Goal: Task Accomplishment & Management: Complete application form

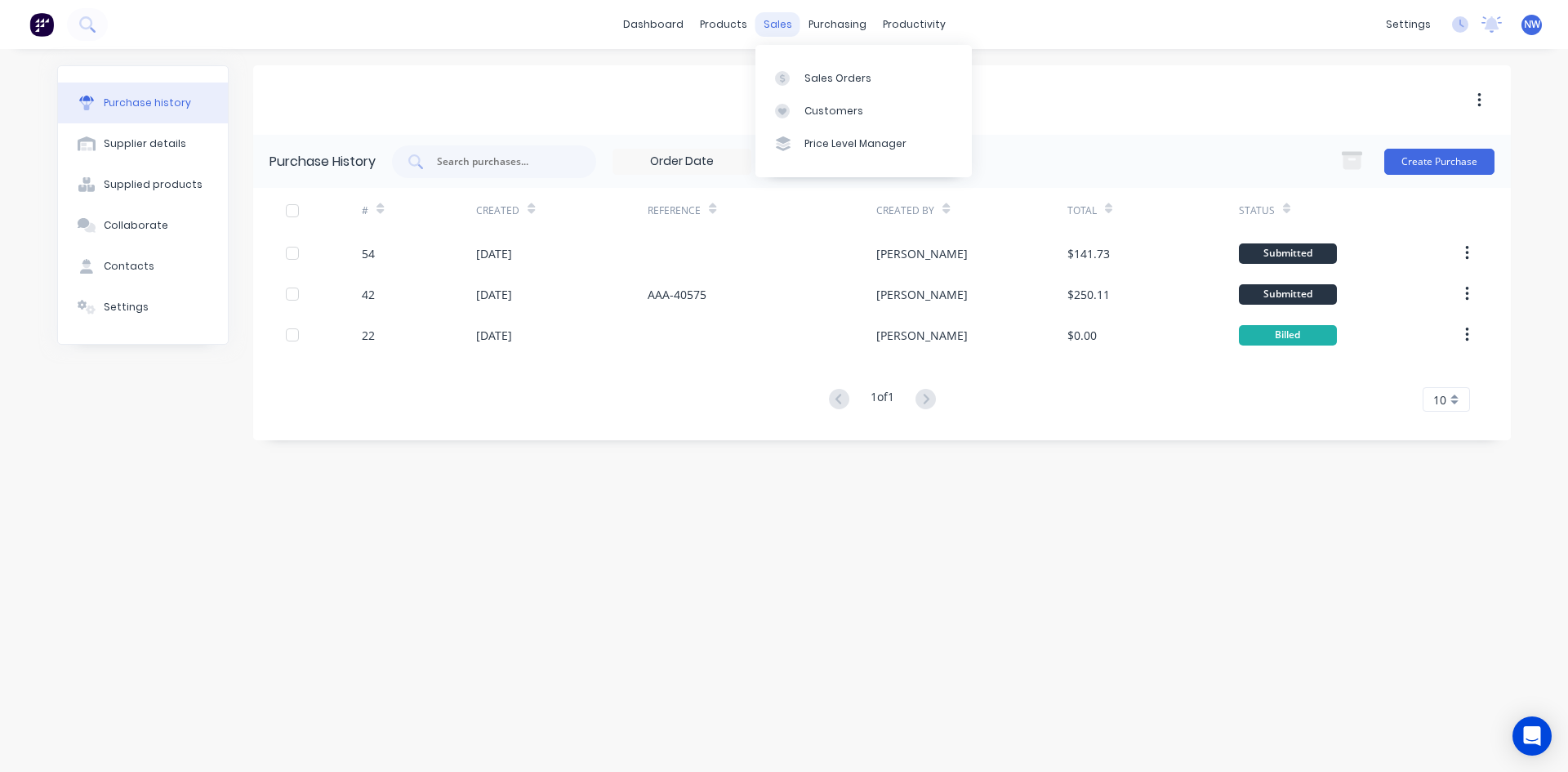
click at [774, 27] on div "sales" at bounding box center [777, 25] width 45 height 25
click at [816, 79] on div "Sales Orders" at bounding box center [838, 78] width 67 height 15
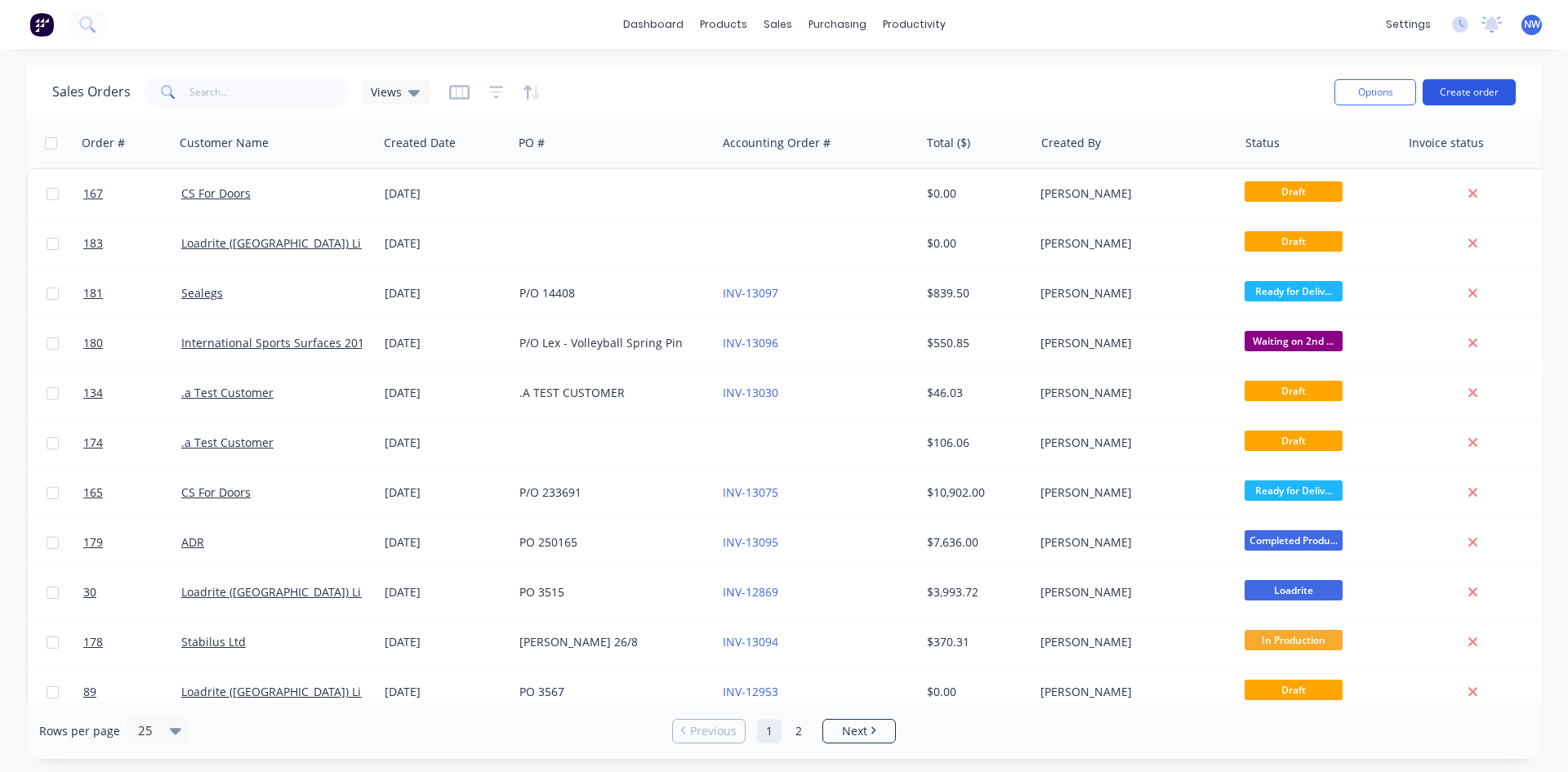
click at [1474, 93] on button "Create order" at bounding box center [1468, 92] width 93 height 26
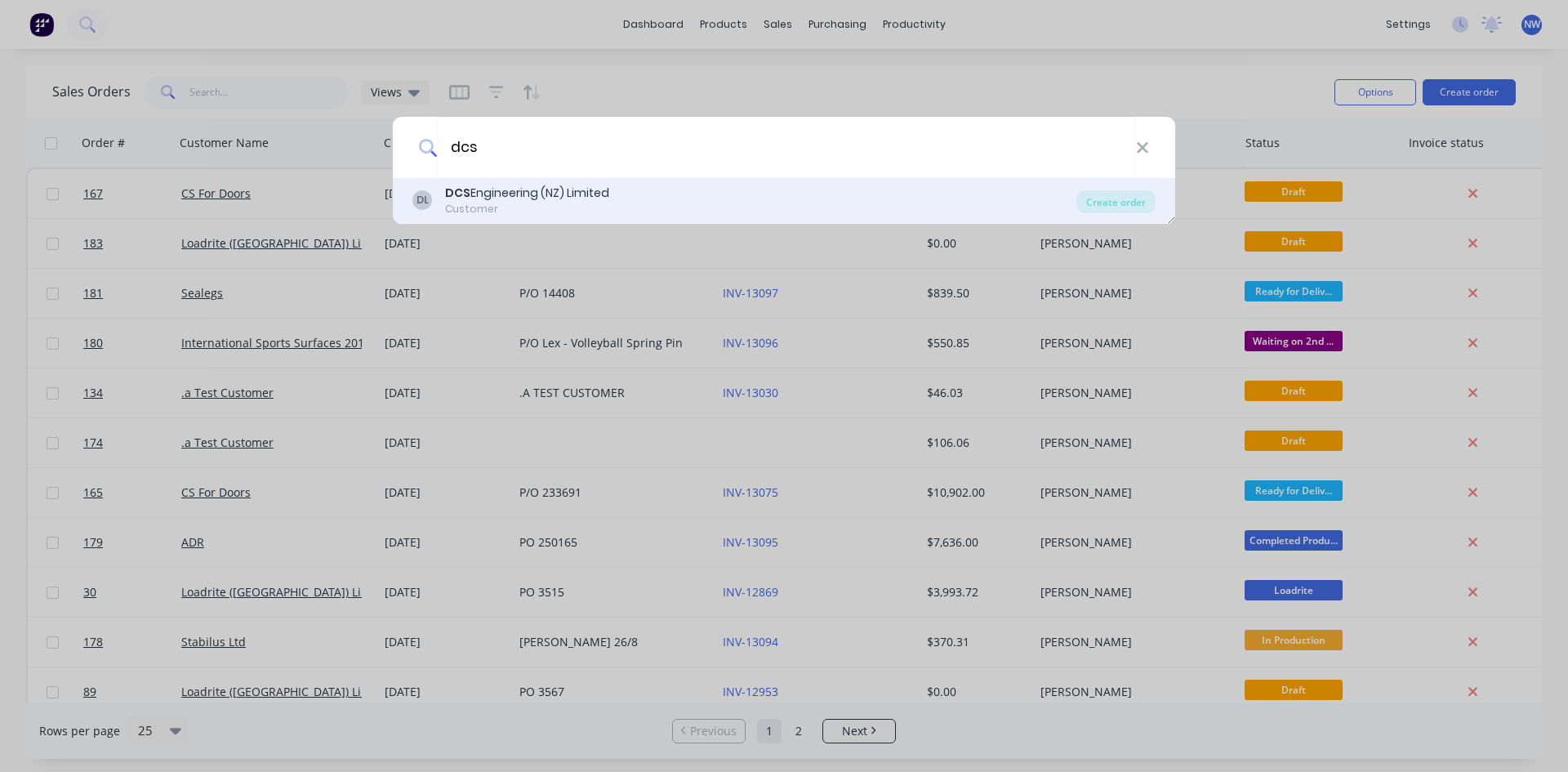
type input "dcs"
click at [773, 202] on div "DL DCS Engineering (NZ) Limited Customer" at bounding box center [744, 200] width 664 height 32
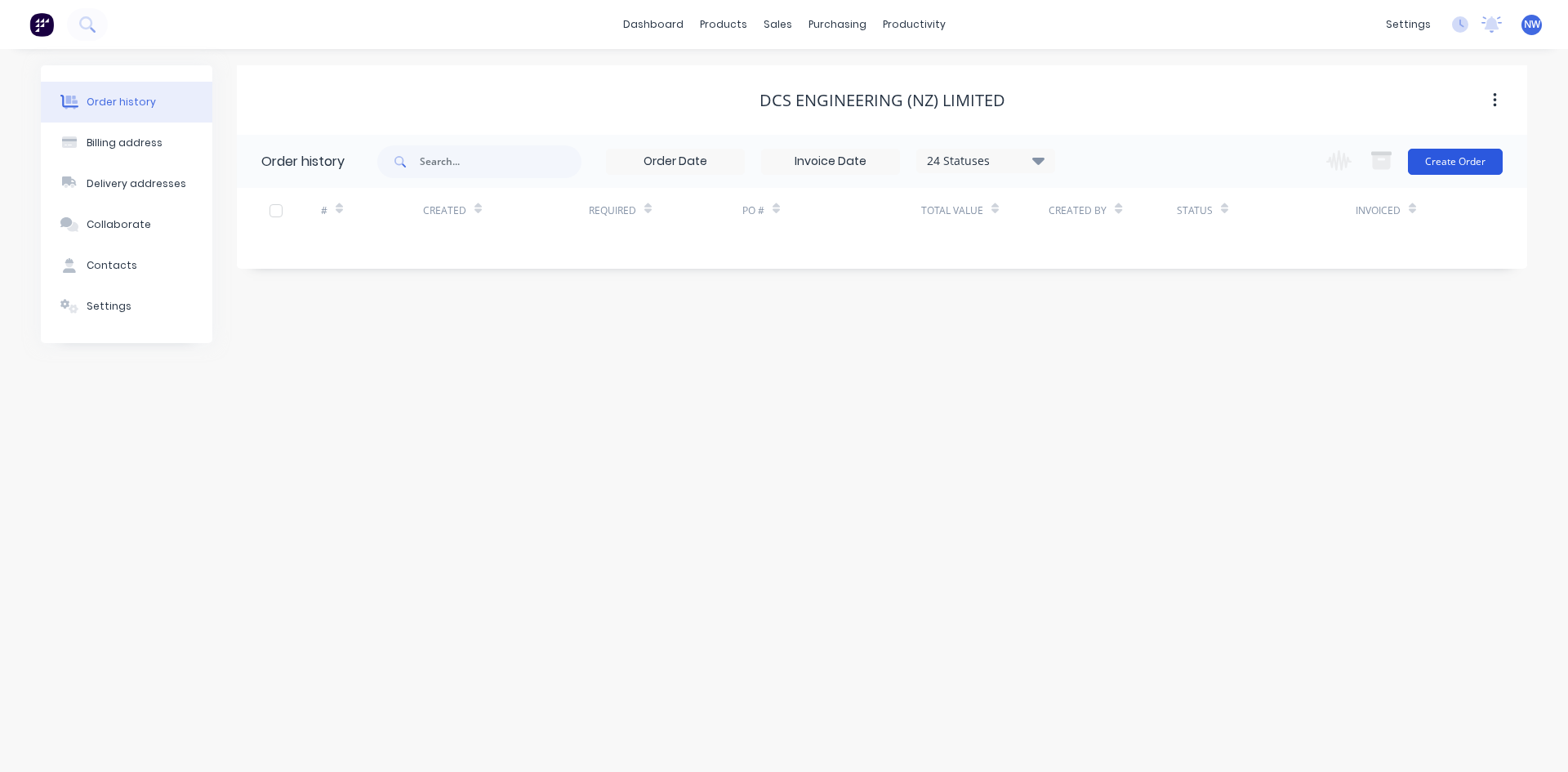
click at [1440, 159] on button "Create Order" at bounding box center [1454, 161] width 95 height 26
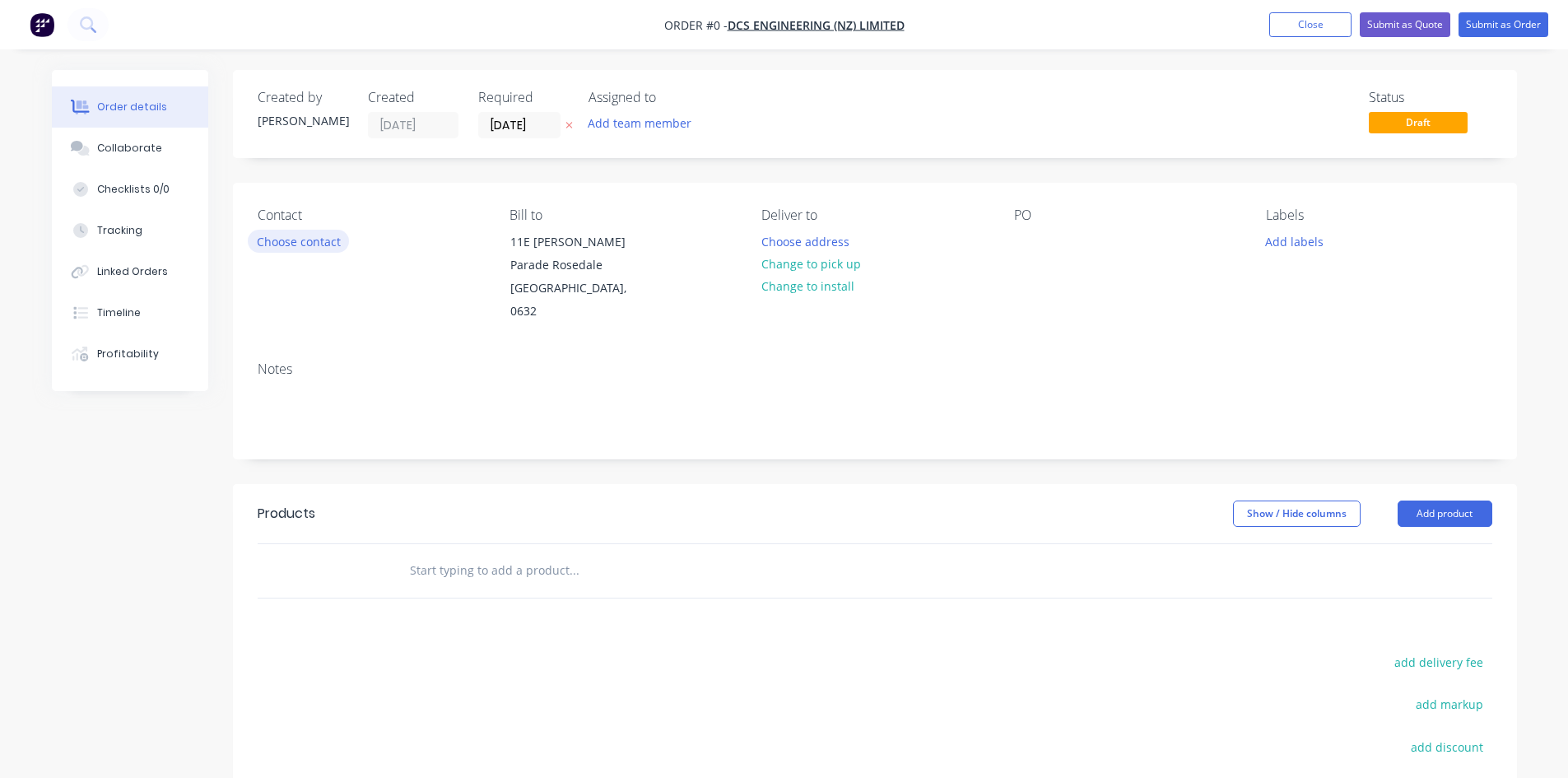
click at [300, 243] on button "Choose contact" at bounding box center [298, 241] width 101 height 22
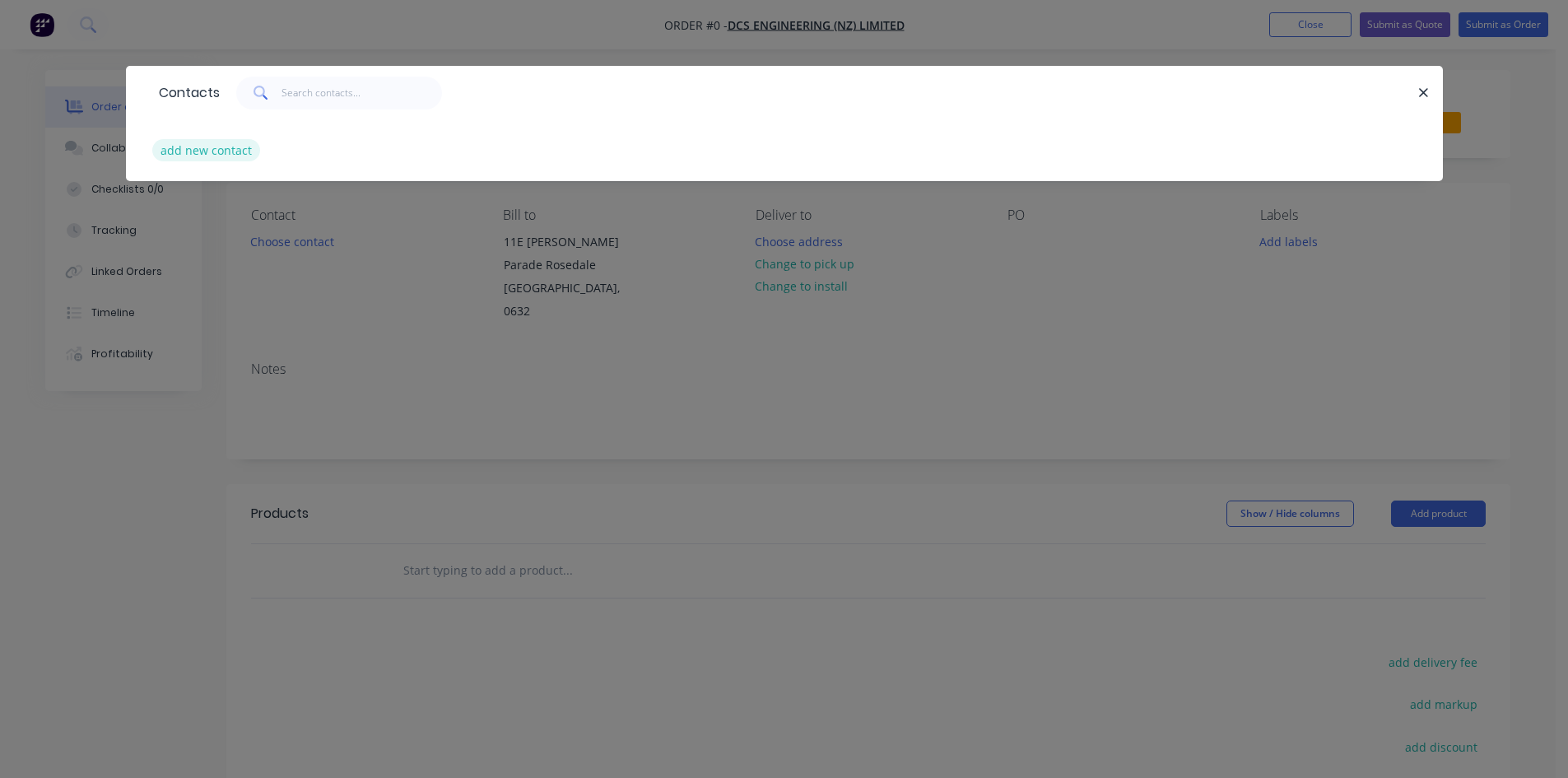
click at [229, 148] on button "add new contact" at bounding box center [206, 150] width 109 height 22
select select "NZ"
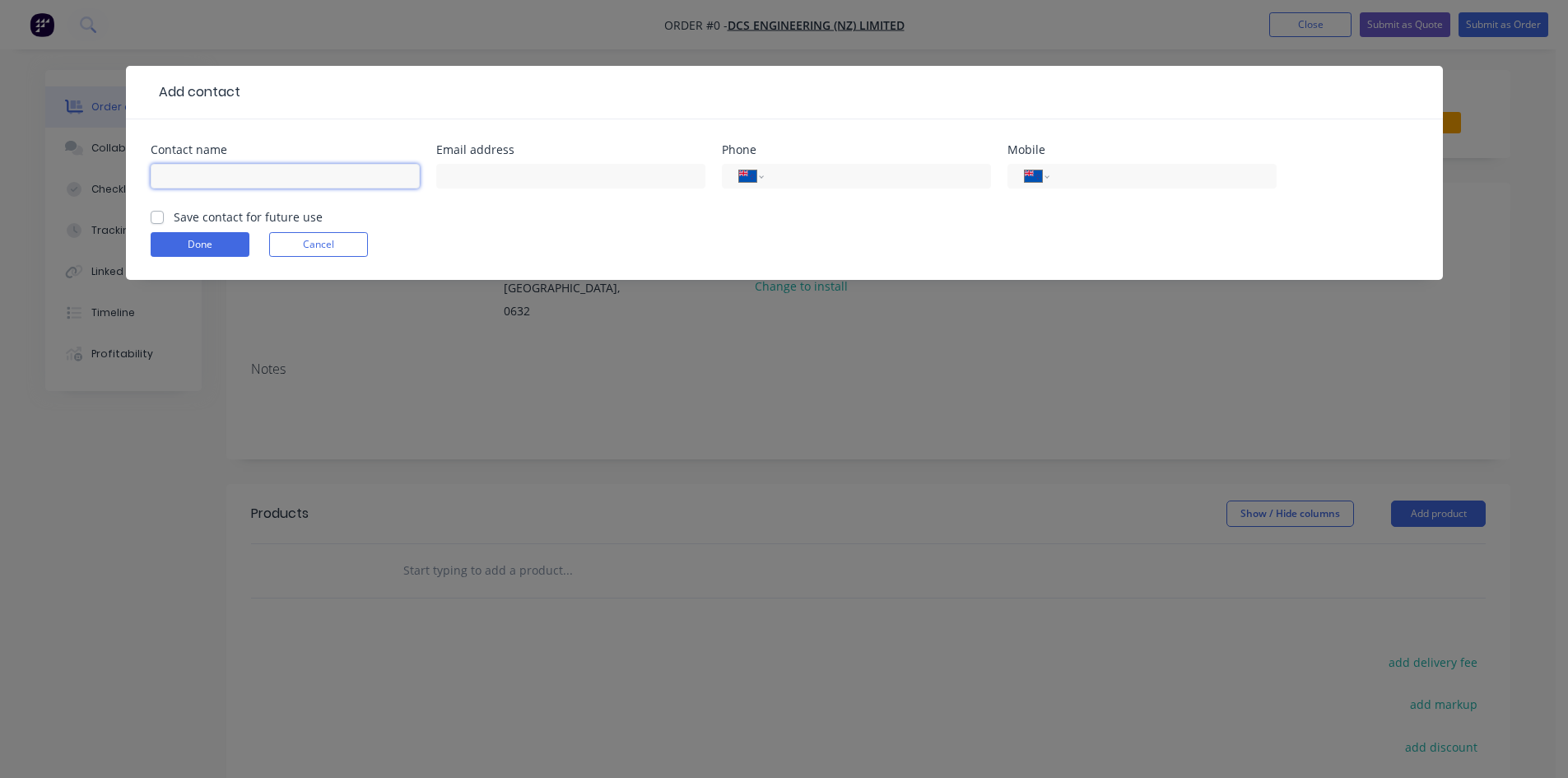
click at [252, 179] on input "text" at bounding box center [285, 176] width 269 height 25
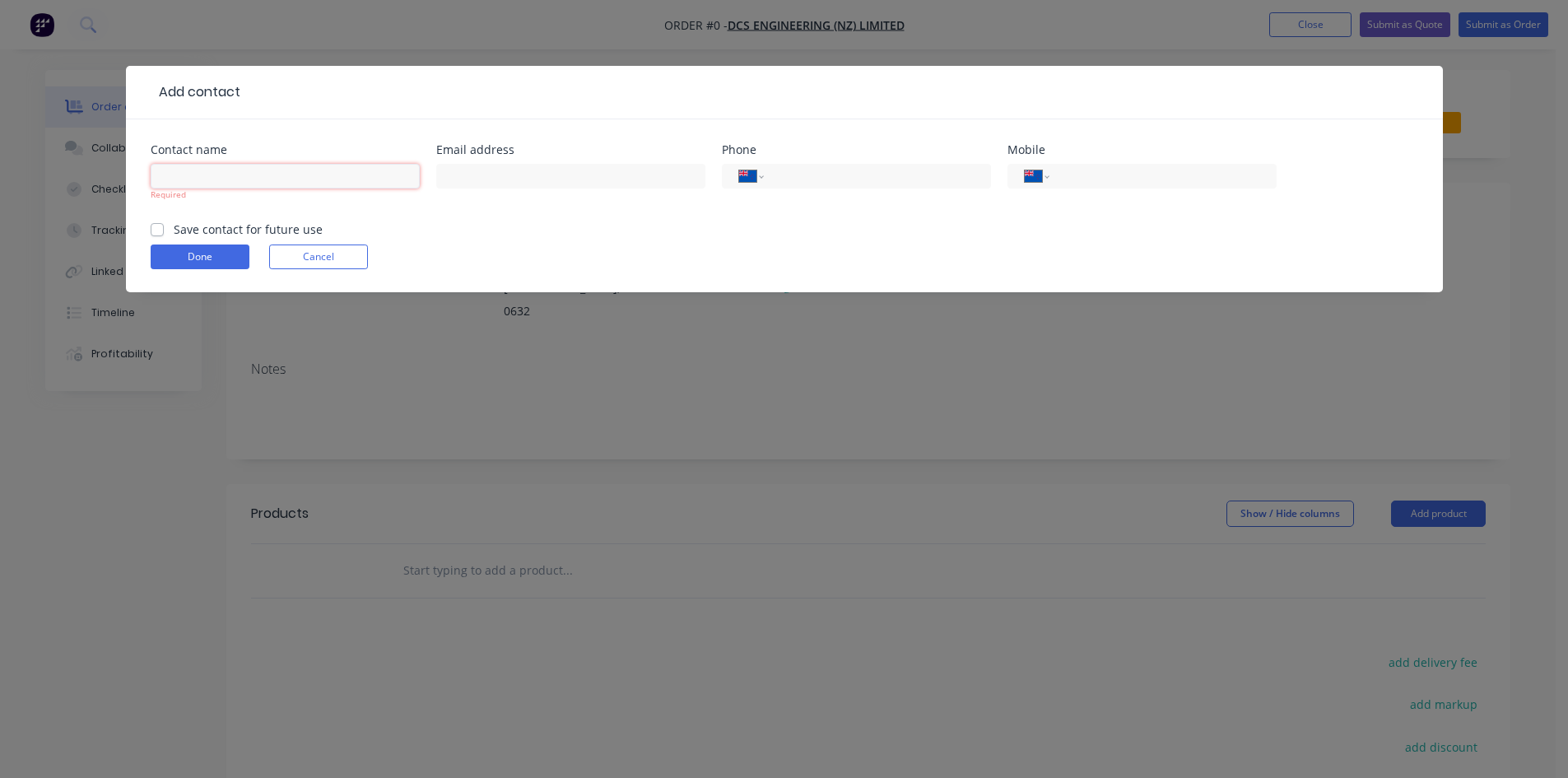
paste input "[PERSON_NAME]"
type input "[PERSON_NAME]"
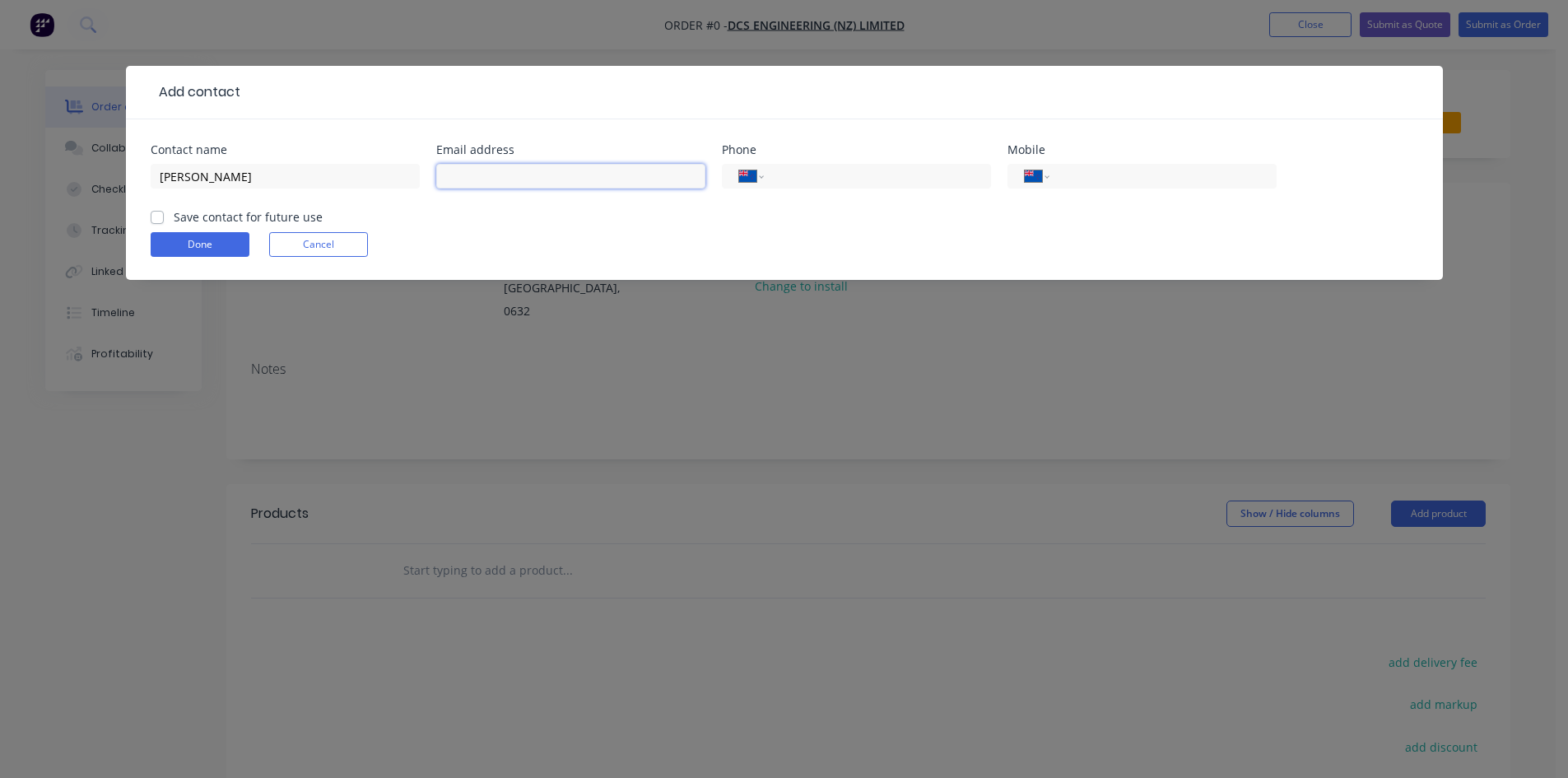
click at [487, 177] on input "text" at bounding box center [570, 176] width 269 height 25
click at [163, 491] on div "Add contact Contact name [PERSON_NAME] Email address Phone International [GEOGR…" at bounding box center [784, 389] width 1568 height 778
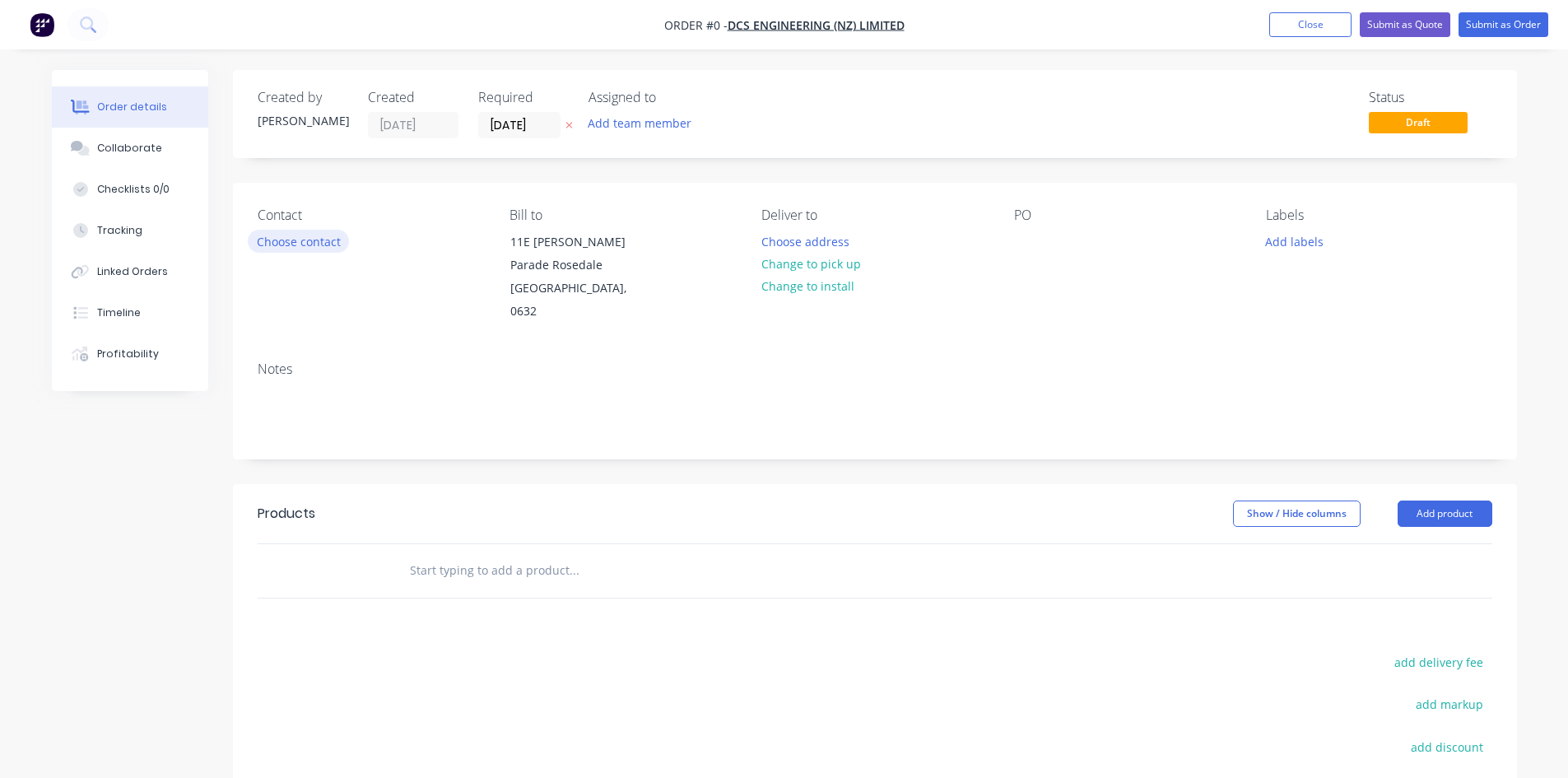
click at [291, 240] on button "Choose contact" at bounding box center [298, 241] width 101 height 22
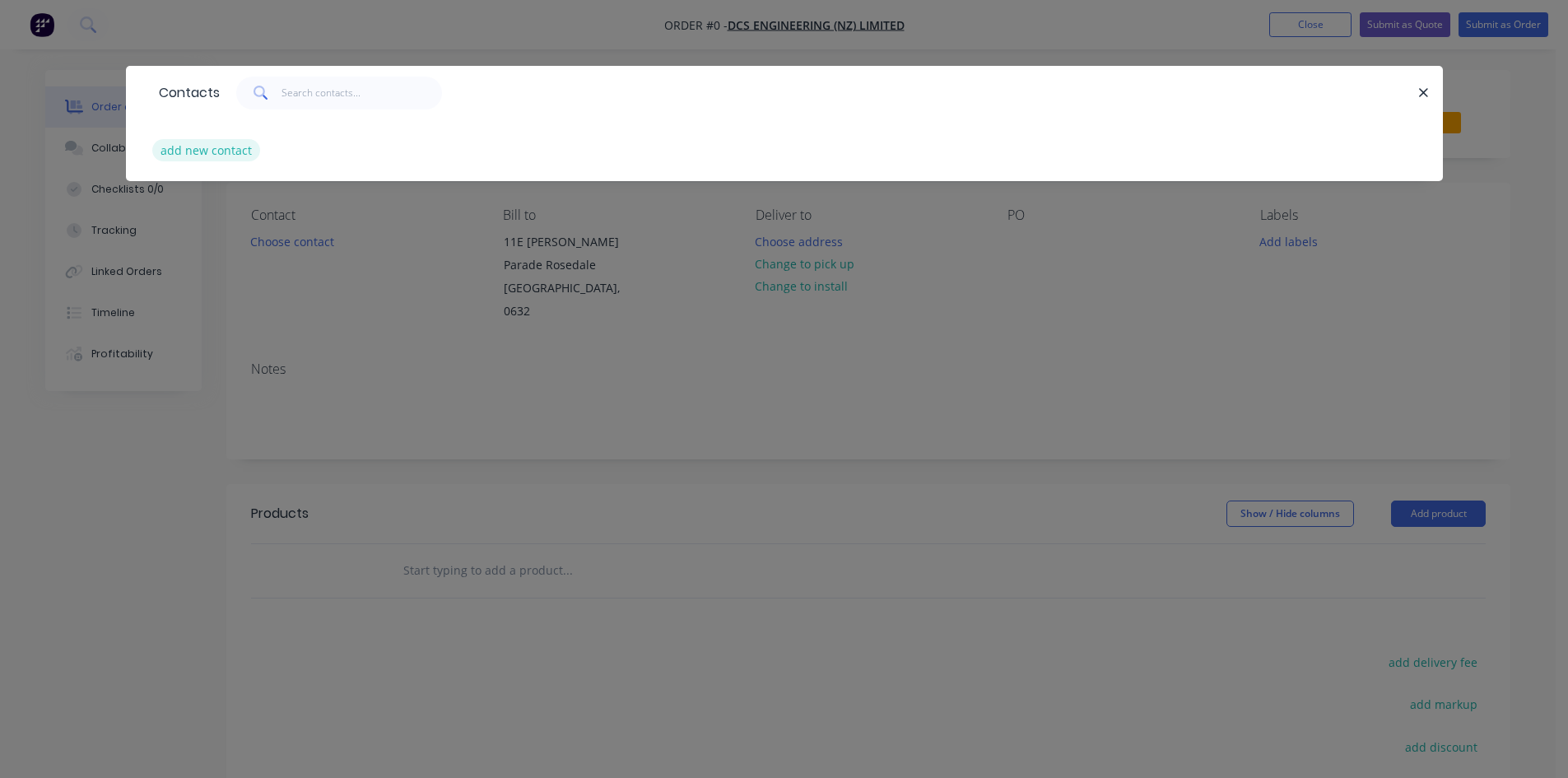
click at [195, 150] on button "add new contact" at bounding box center [206, 150] width 109 height 22
select select "NZ"
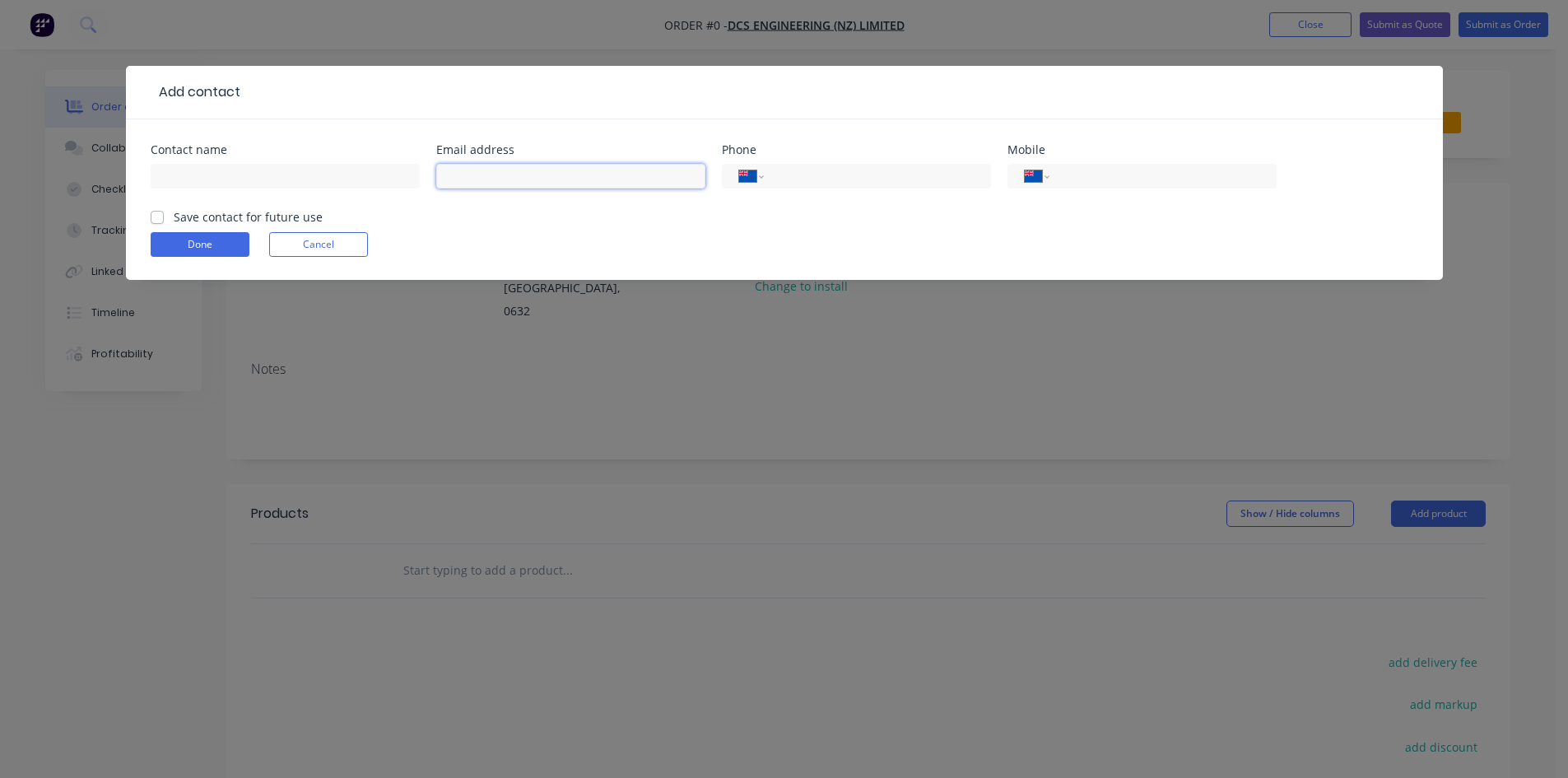
click at [481, 168] on input "text" at bounding box center [570, 176] width 269 height 25
paste input "[PERSON_NAME][EMAIL_ADDRESS][DOMAIN_NAME]"
type input "[PERSON_NAME][EMAIL_ADDRESS][DOMAIN_NAME]"
click at [280, 185] on input "text" at bounding box center [285, 176] width 269 height 25
type input "[PERSON_NAME]"
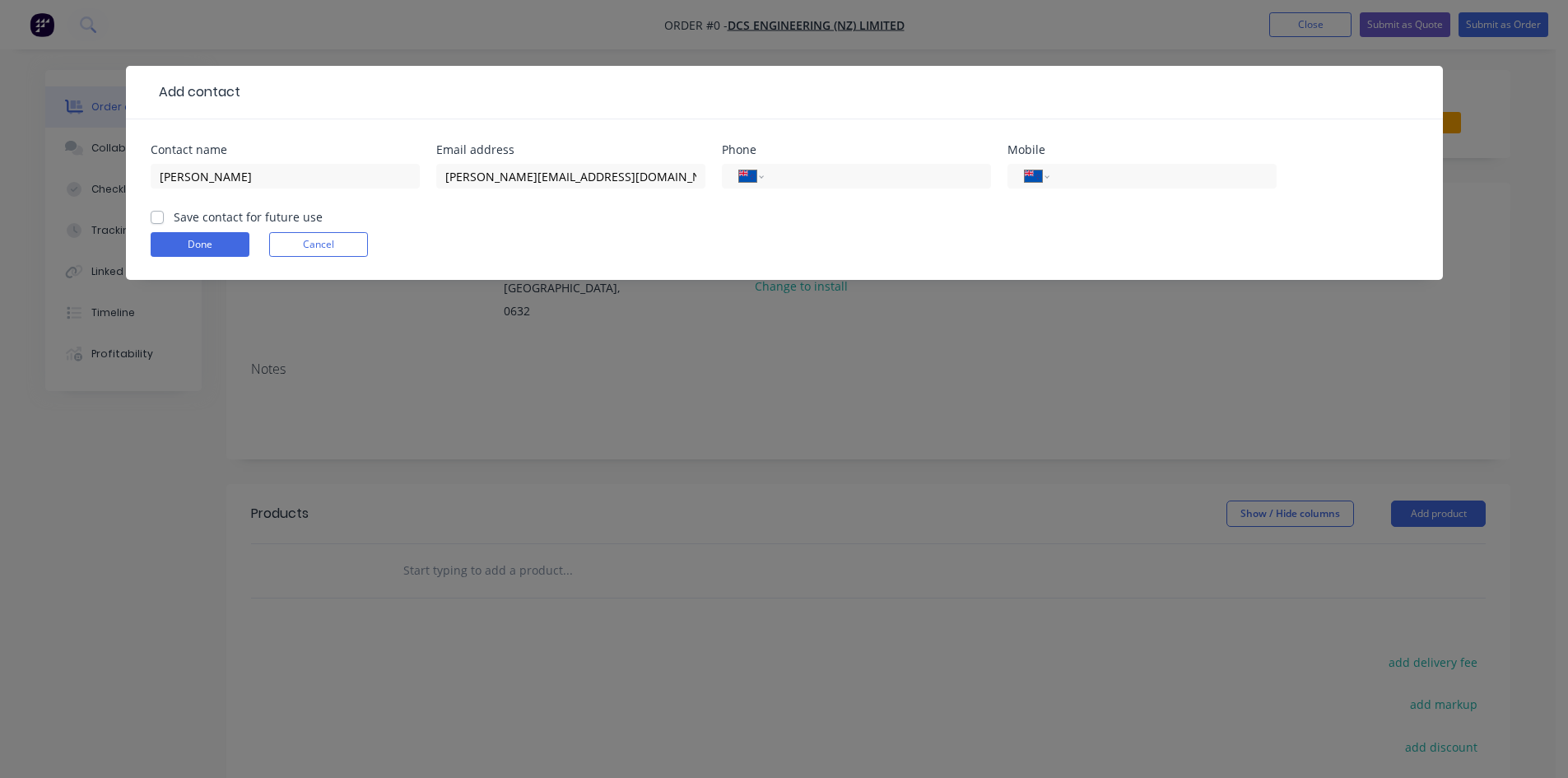
click at [173, 220] on label "Save contact for future use" at bounding box center [247, 217] width 149 height 17
click at [159, 220] on input "Save contact for future use" at bounding box center [157, 216] width 13 height 16
checkbox input "true"
click at [193, 243] on button "Done" at bounding box center [199, 245] width 99 height 25
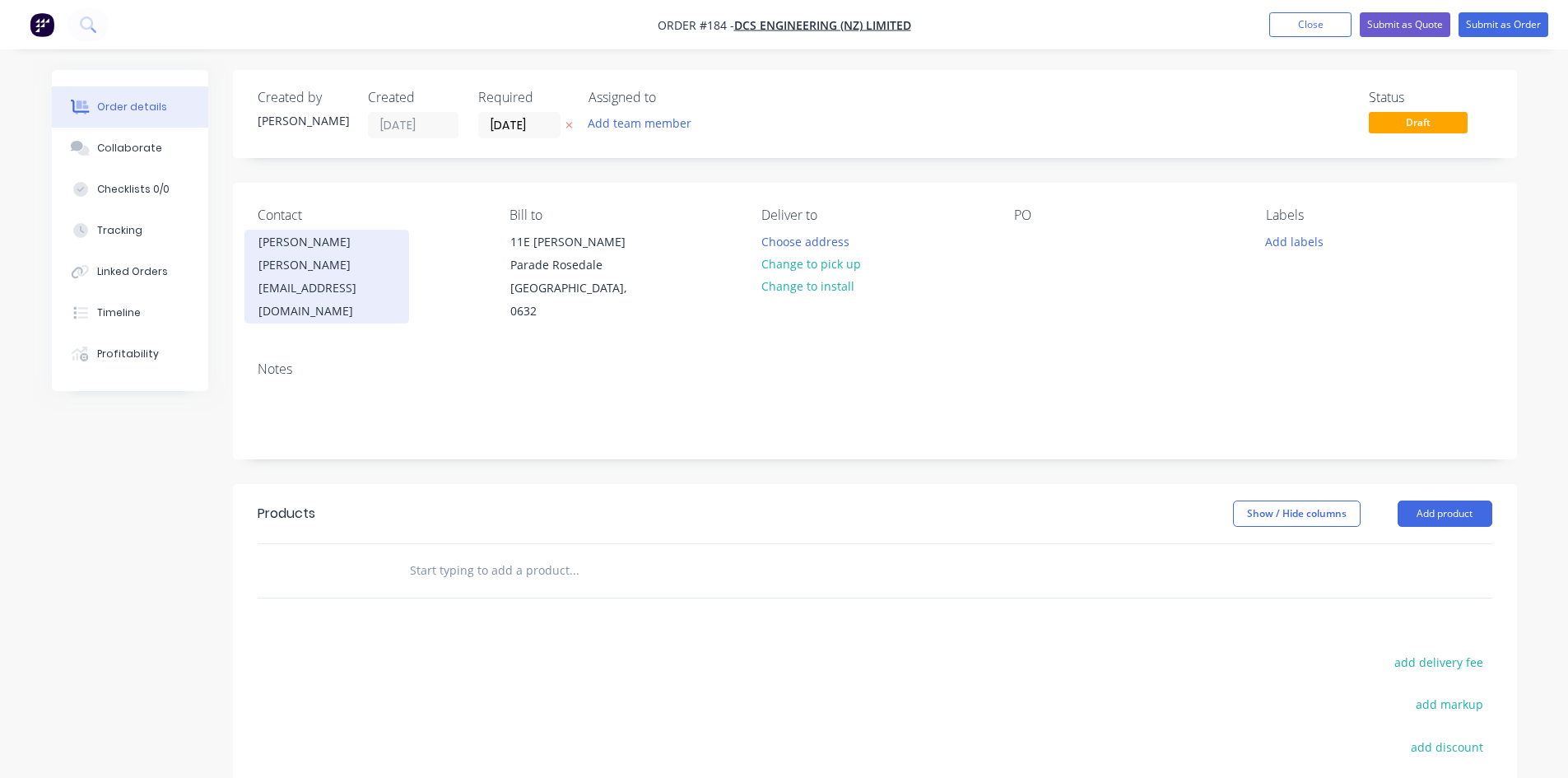
click at [359, 247] on div "[PERSON_NAME]" at bounding box center [326, 242] width 137 height 23
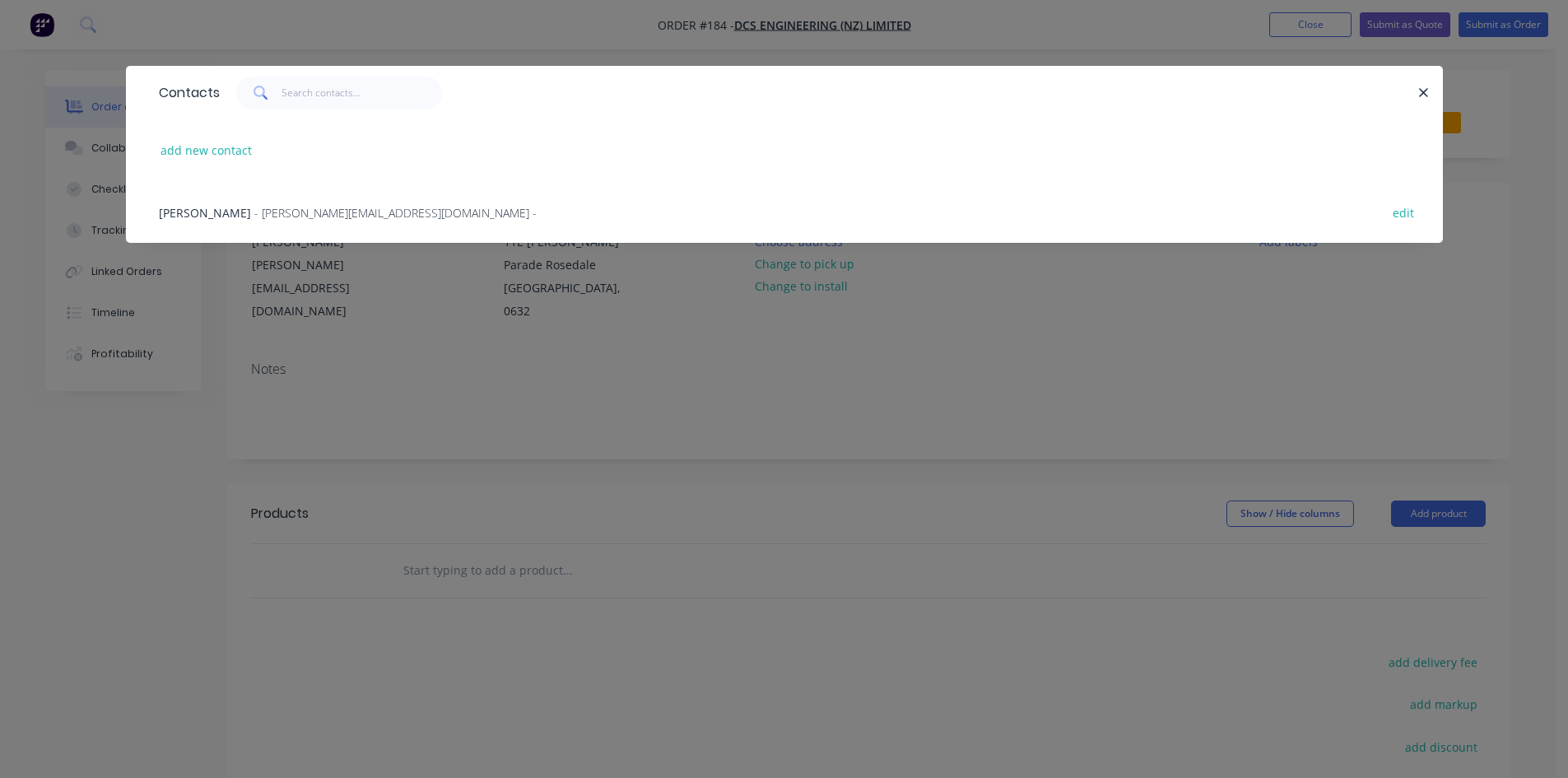
click at [254, 211] on span "- [PERSON_NAME][EMAIL_ADDRESS][DOMAIN_NAME] -" at bounding box center [395, 213] width 282 height 16
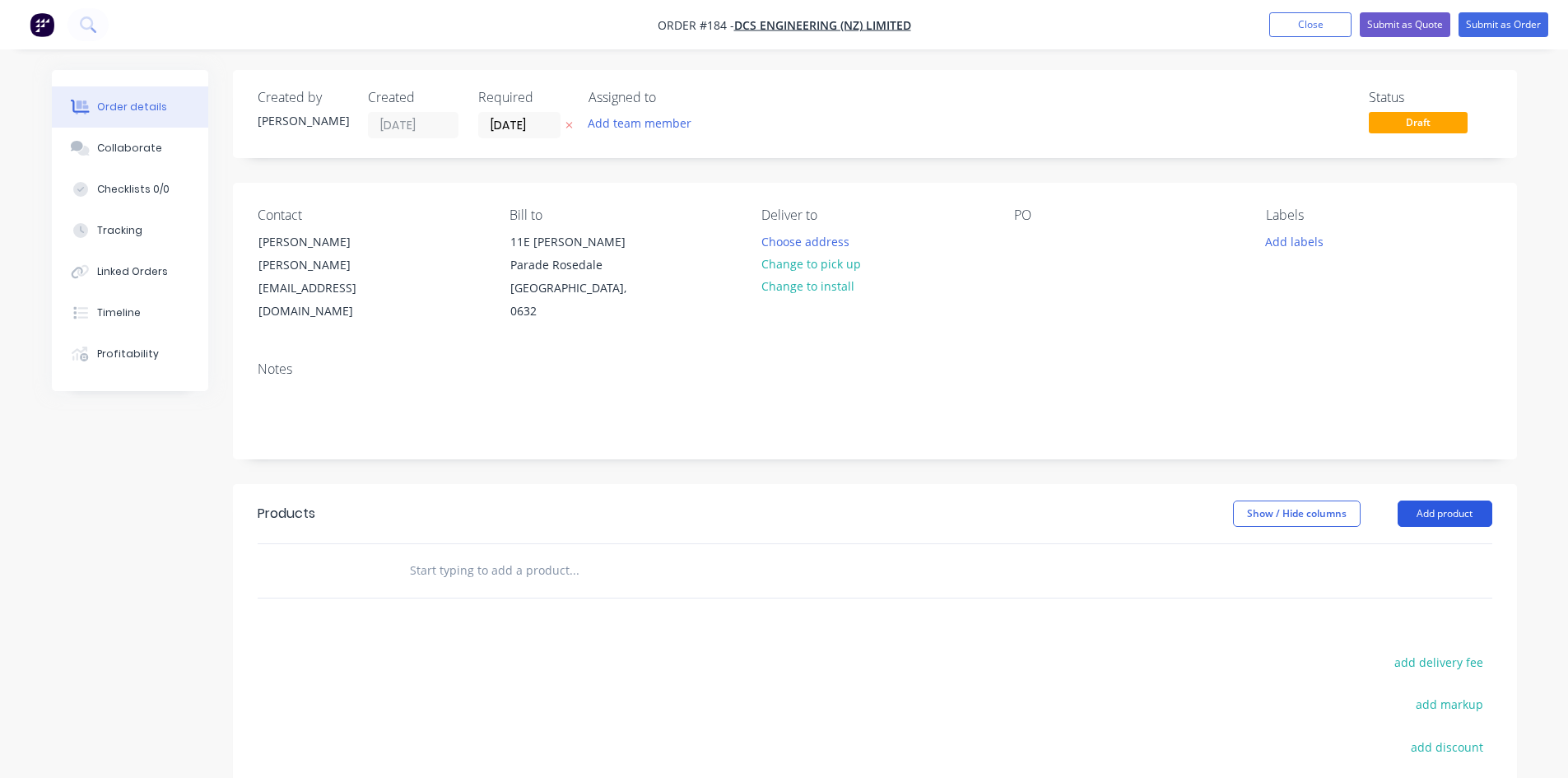
click at [1474, 501] on button "Add product" at bounding box center [1444, 514] width 95 height 27
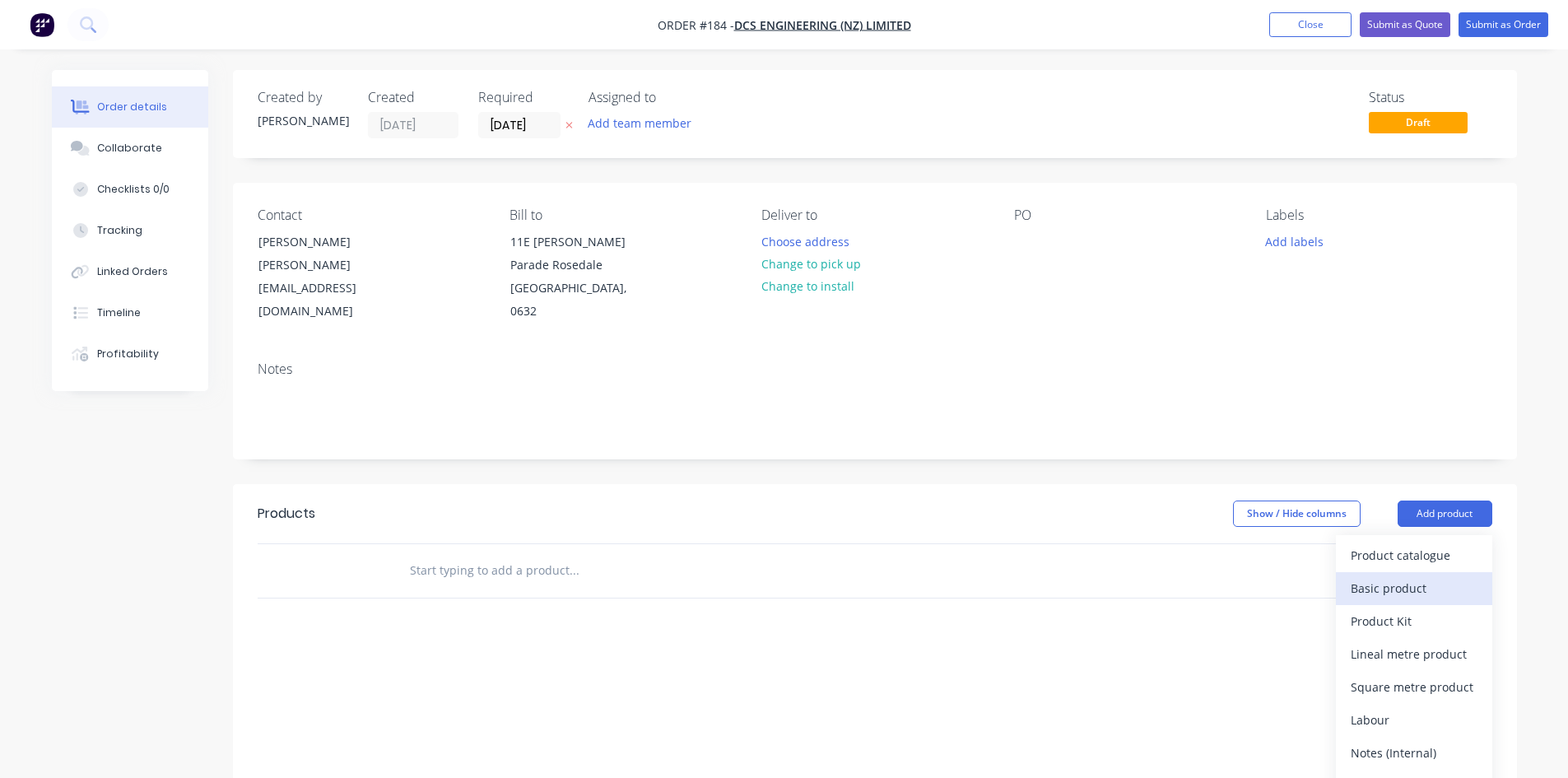
click at [1401, 576] on div "Basic product" at bounding box center [1414, 588] width 127 height 24
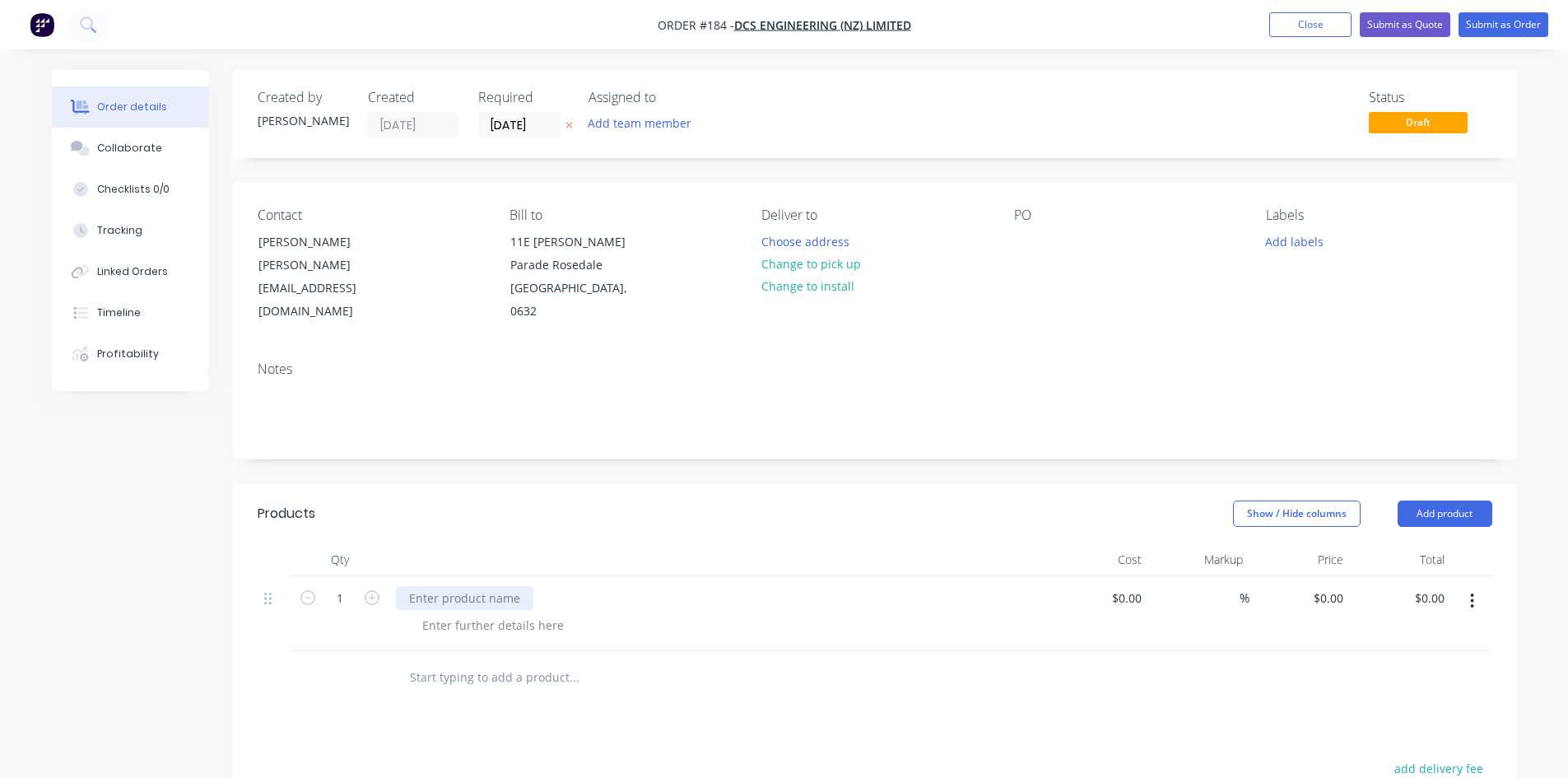
click at [456, 586] on div at bounding box center [465, 598] width 138 height 24
paste div
click at [344, 586] on input "1" at bounding box center [340, 599] width 43 height 25
type input "180"
click at [1136, 586] on input at bounding box center [1129, 598] width 38 height 24
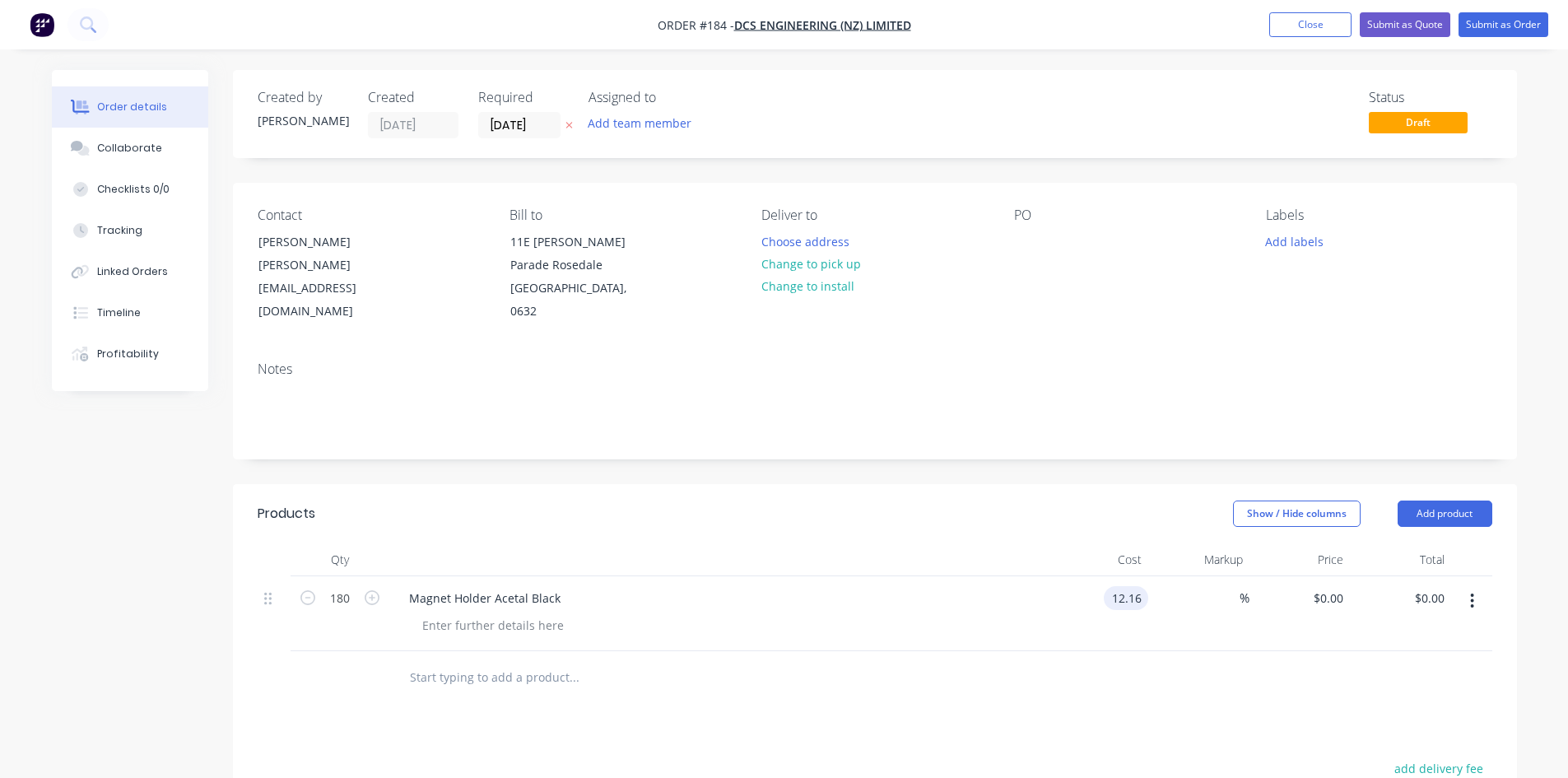
type input "$12.16"
type input "$2,188.80"
click at [1195, 651] on div at bounding box center [874, 678] width 1234 height 53
click at [270, 361] on div "Notes" at bounding box center [874, 369] width 1234 height 16
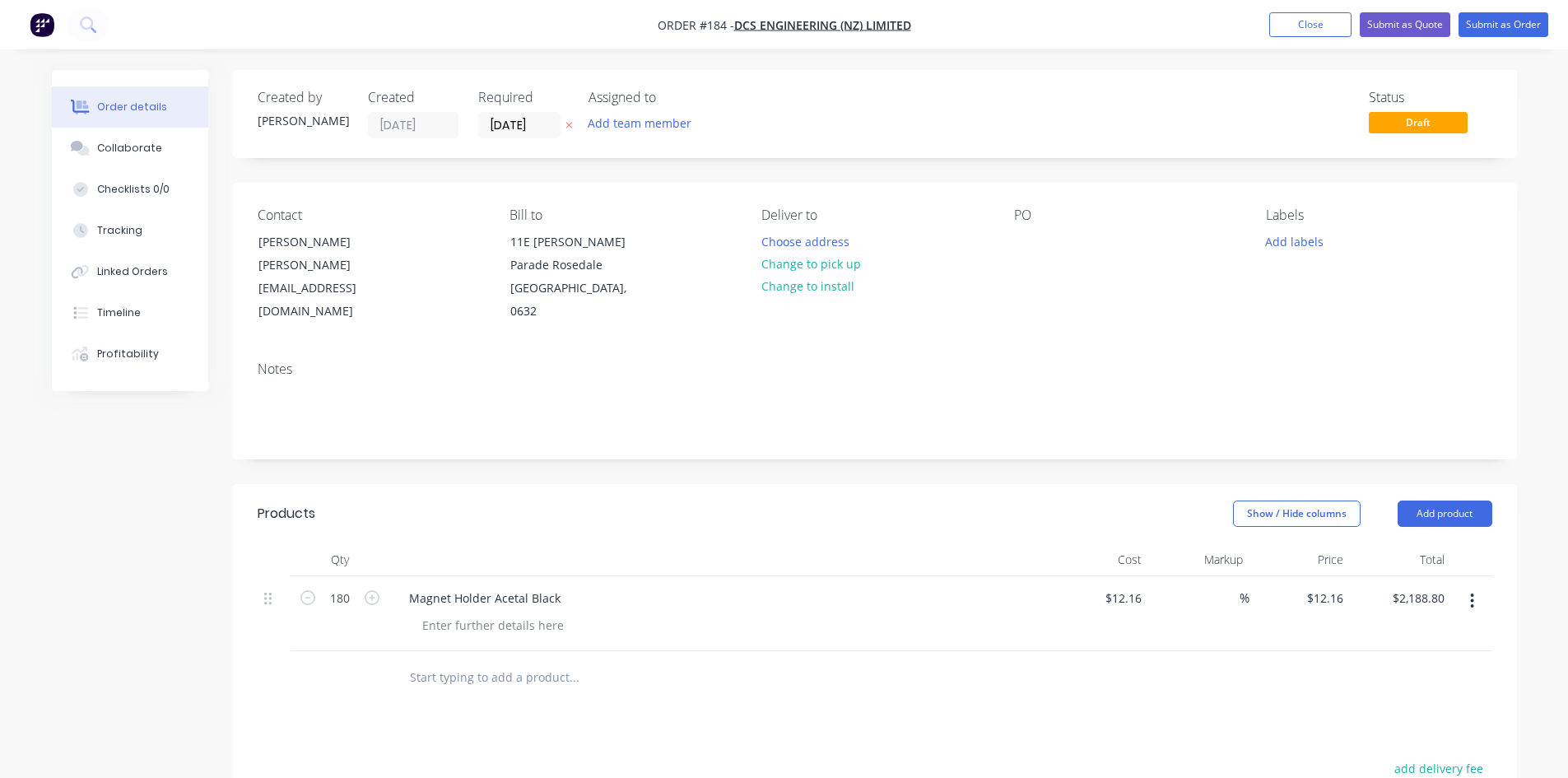
click at [1077, 215] on div "PO" at bounding box center [1126, 215] width 226 height 16
click at [1026, 217] on div "PO" at bounding box center [1126, 215] width 226 height 16
click at [1015, 219] on div "PO" at bounding box center [1126, 215] width 226 height 16
click at [1028, 234] on div at bounding box center [1027, 242] width 27 height 24
paste div
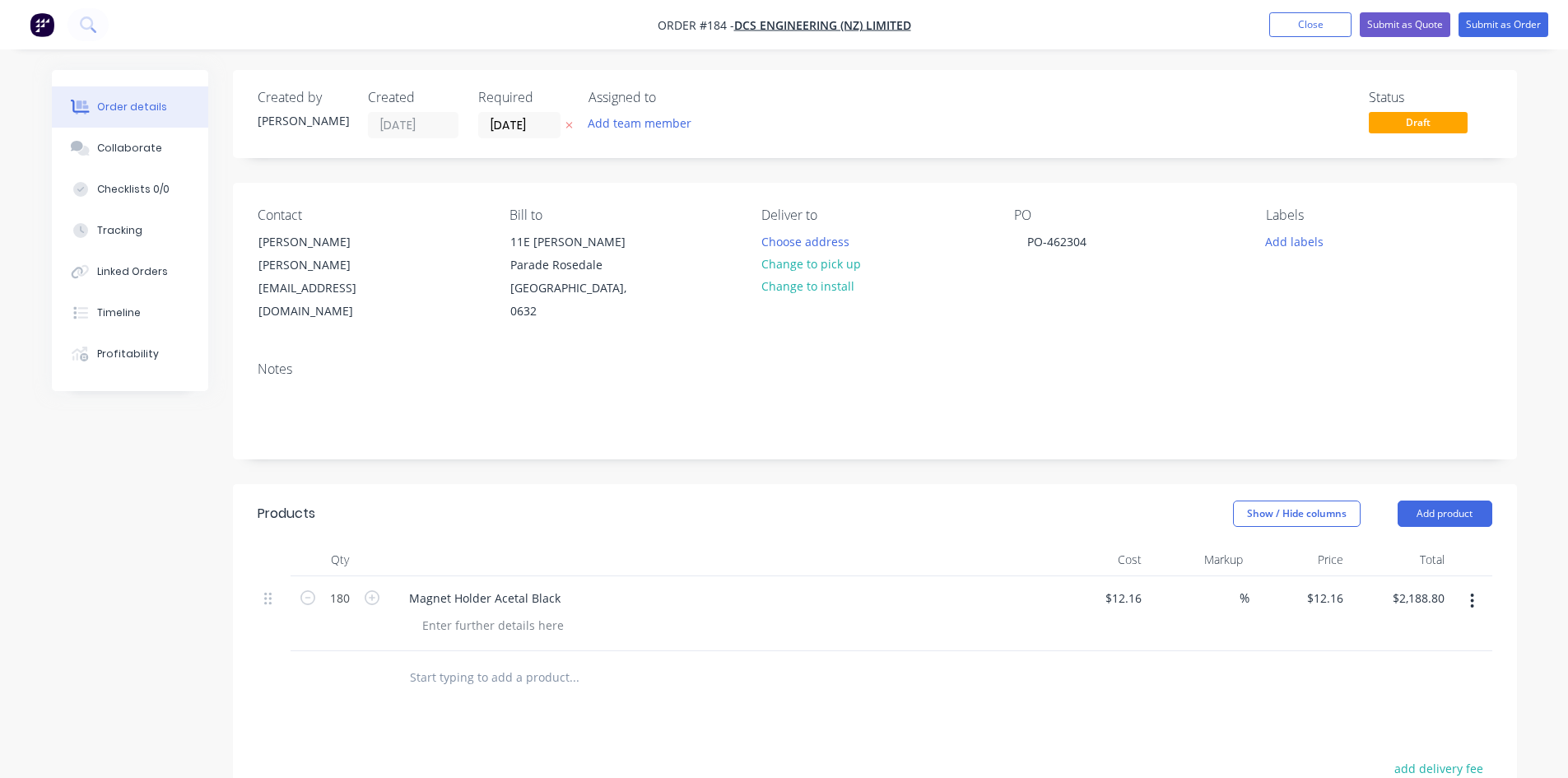
click at [984, 361] on div "Notes" at bounding box center [874, 369] width 1234 height 16
click at [543, 125] on input "[DATE]" at bounding box center [519, 125] width 81 height 25
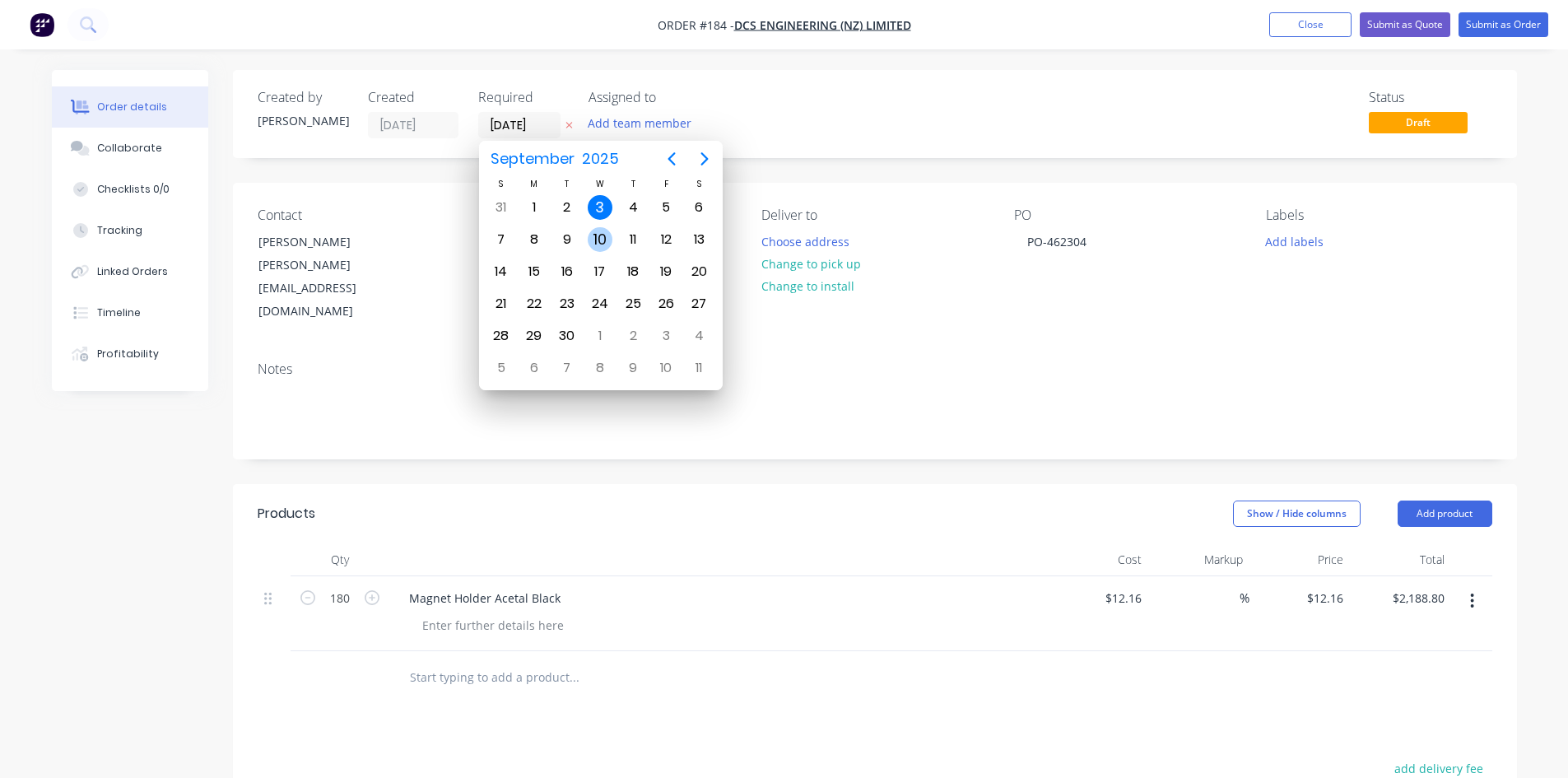
click at [599, 242] on div "10" at bounding box center [600, 240] width 25 height 25
type input "[DATE]"
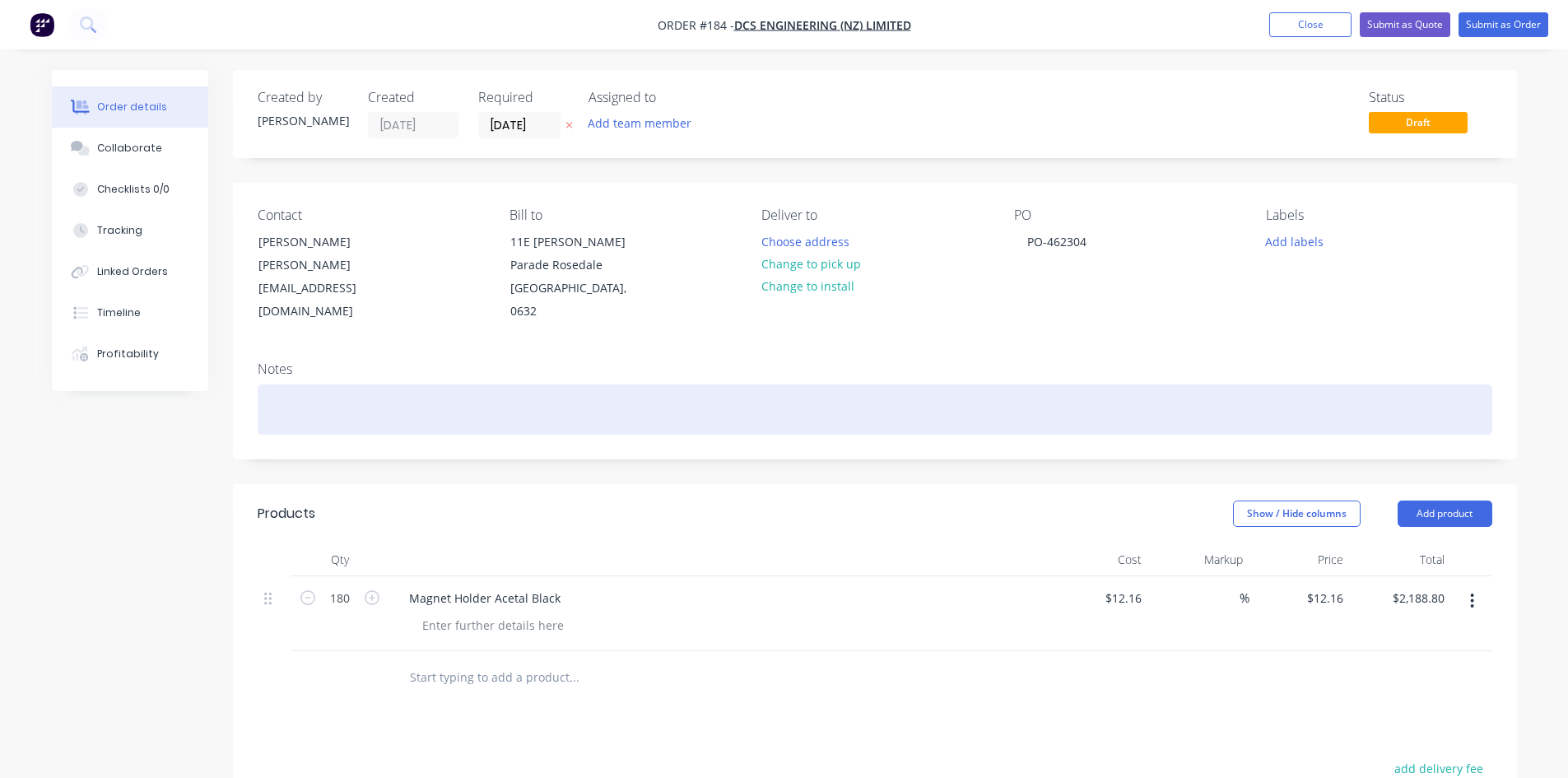
click at [309, 384] on div at bounding box center [874, 409] width 1234 height 50
click at [449, 402] on div "Deliver as soon as posible" at bounding box center [874, 409] width 1234 height 50
click at [395, 389] on div "Deliver as soon as posible" at bounding box center [874, 409] width 1234 height 50
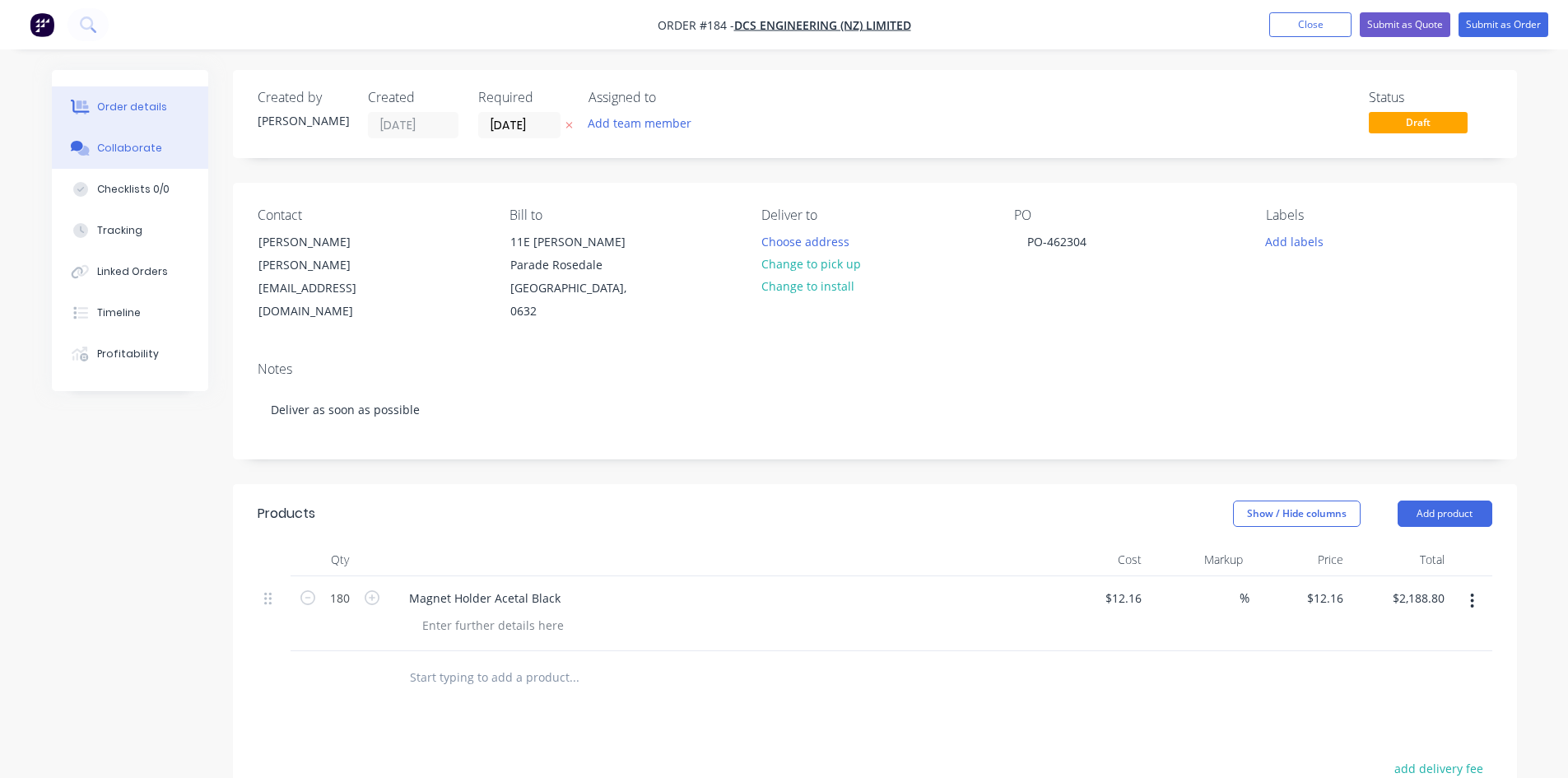
click at [148, 154] on div "Collaborate" at bounding box center [129, 149] width 65 height 15
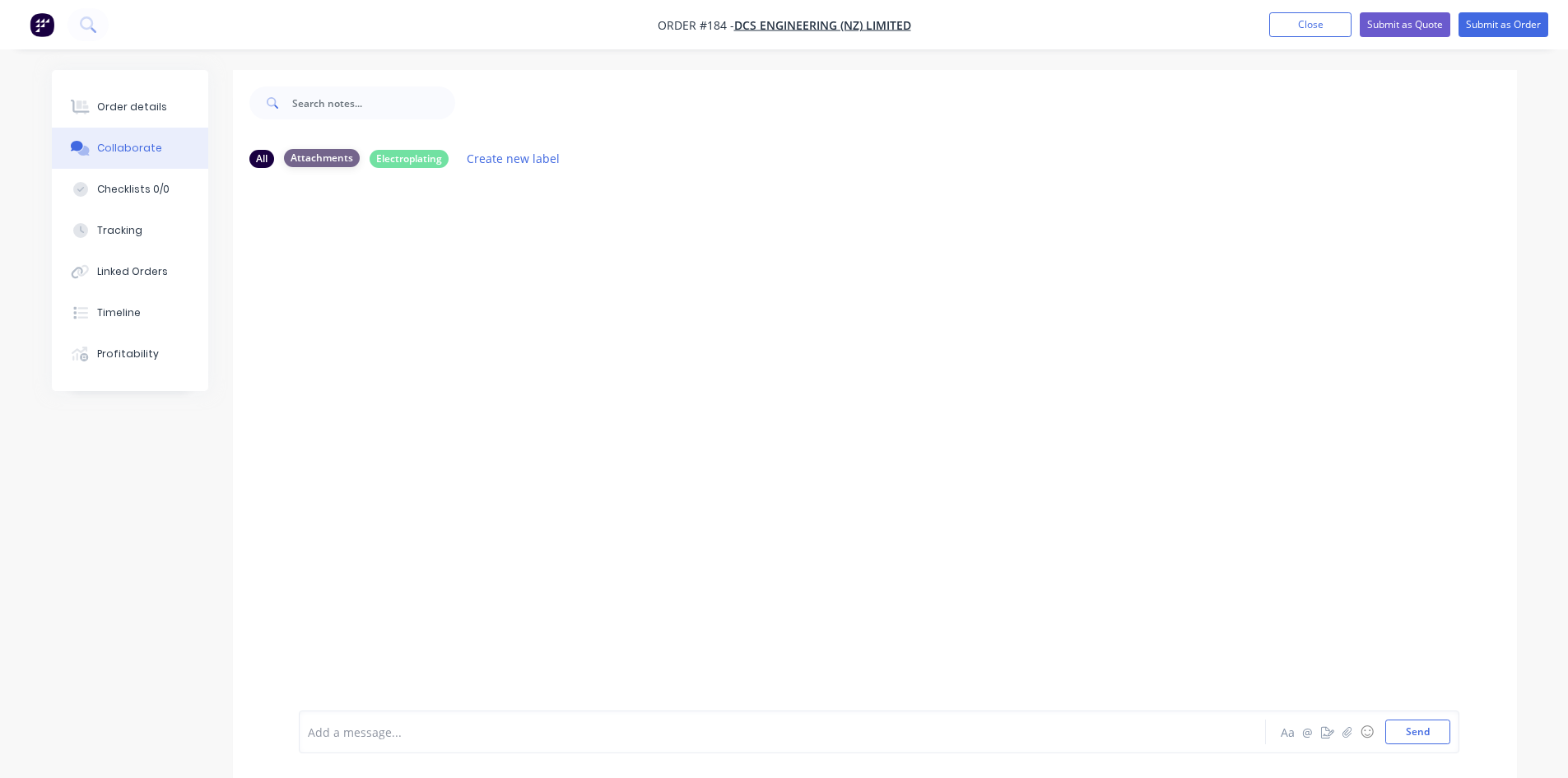
click at [335, 158] on div "Attachments" at bounding box center [321, 158] width 76 height 18
click at [1349, 736] on icon "button" at bounding box center [1346, 732] width 10 height 12
click at [1402, 737] on button "Send" at bounding box center [1418, 732] width 65 height 25
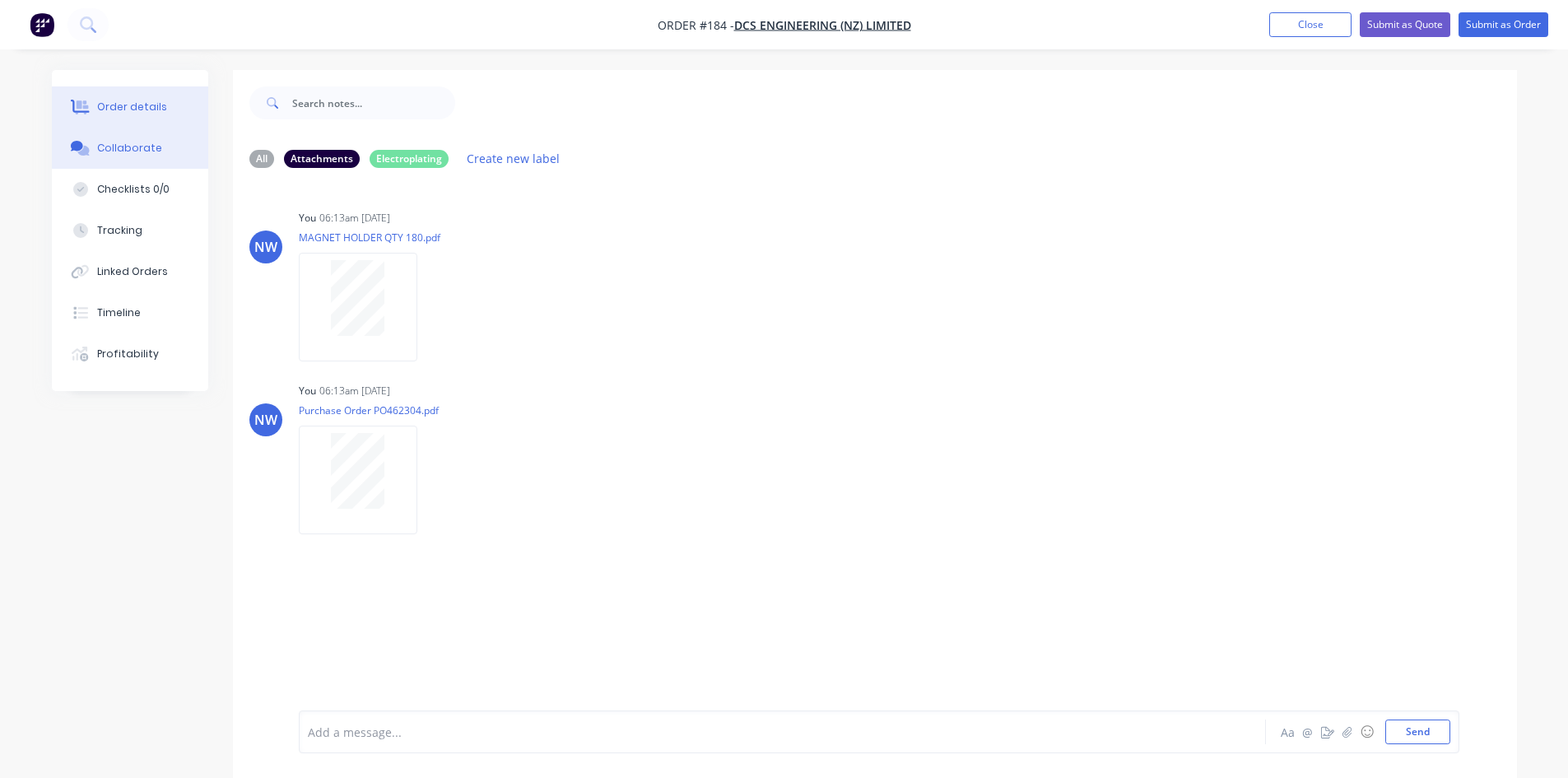
click at [131, 108] on div "Order details" at bounding box center [132, 107] width 70 height 15
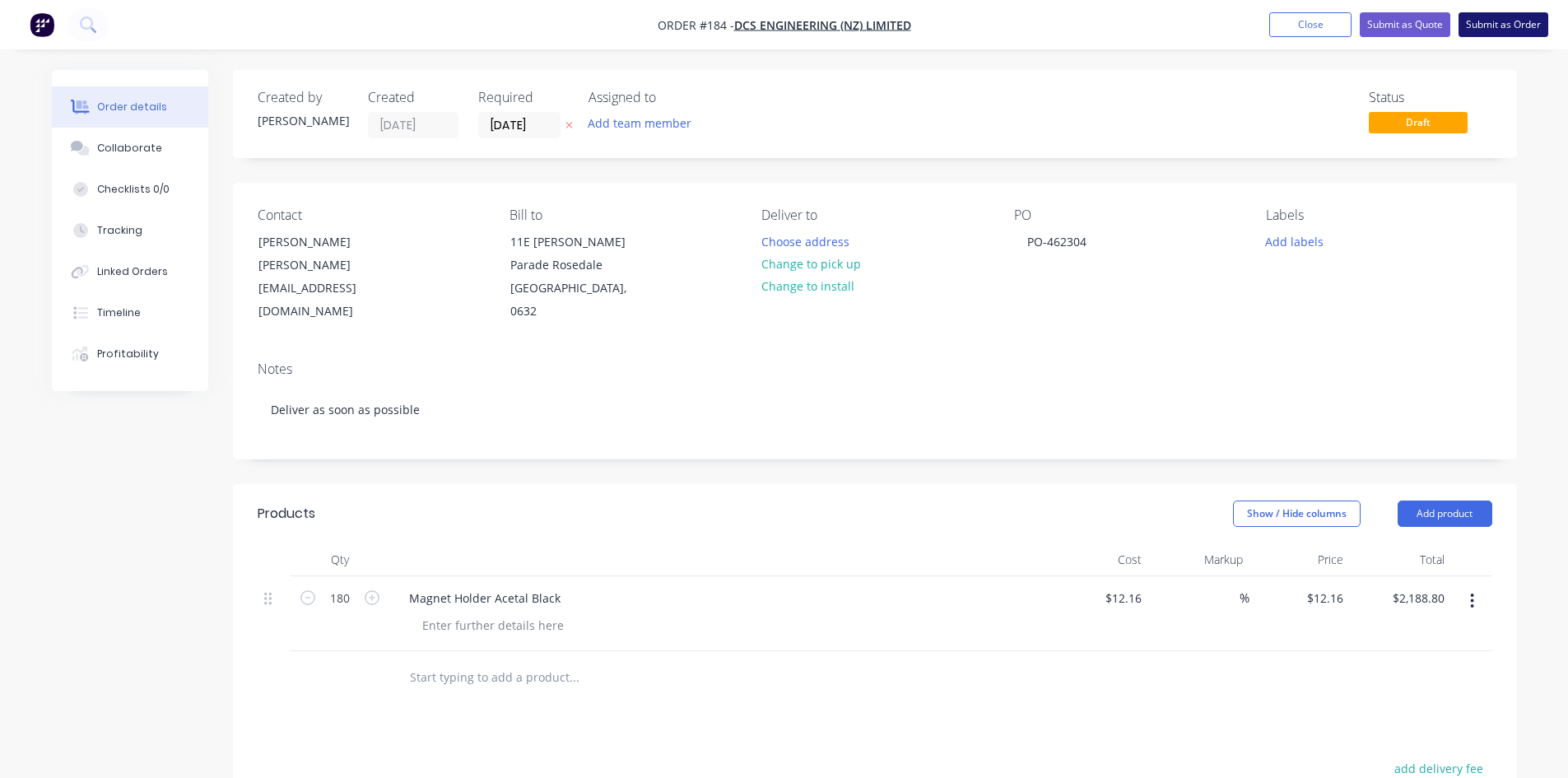
click at [1509, 28] on button "Submit as Order" at bounding box center [1503, 25] width 90 height 25
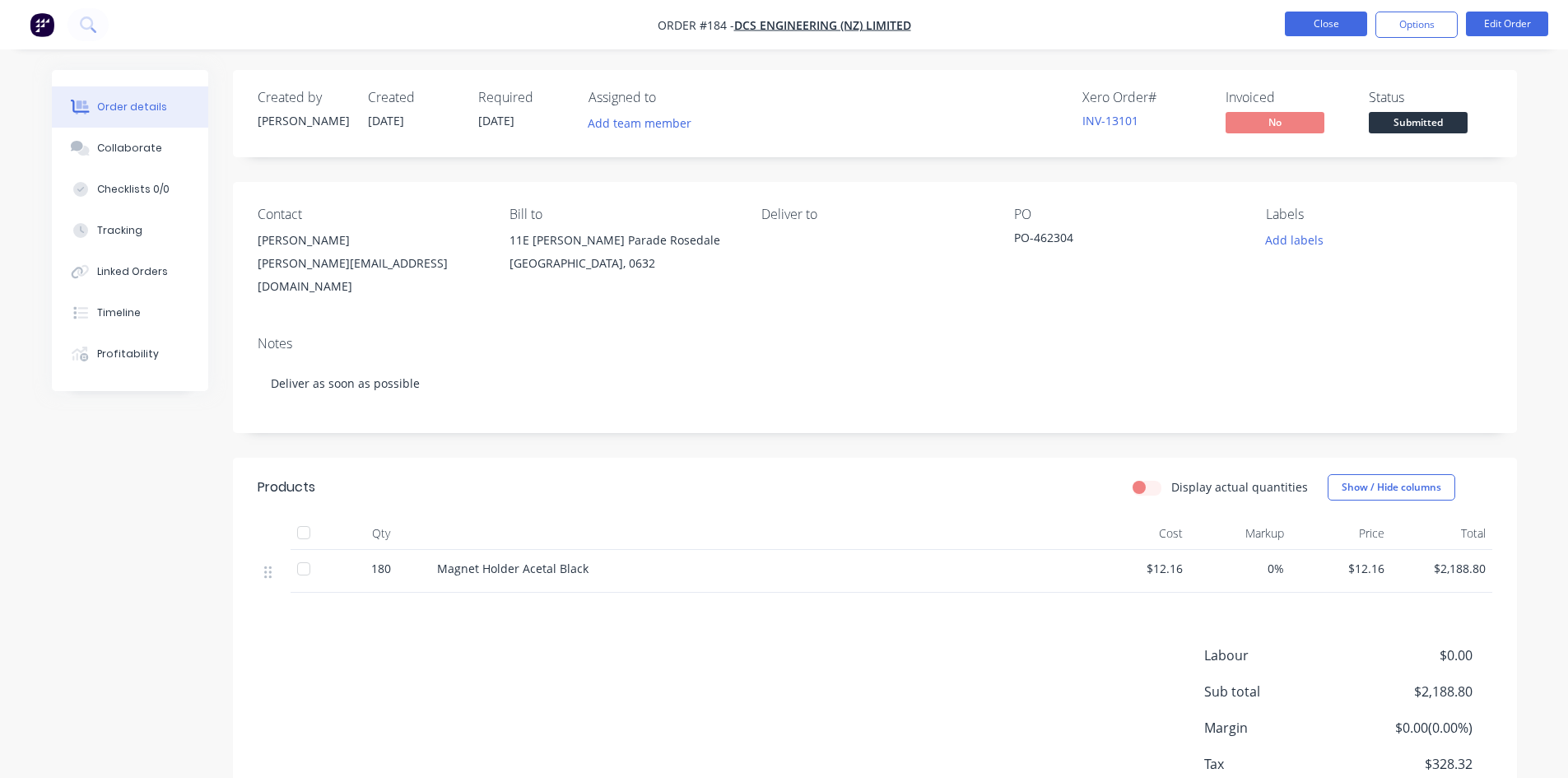
click at [1312, 22] on button "Close" at bounding box center [1326, 24] width 82 height 25
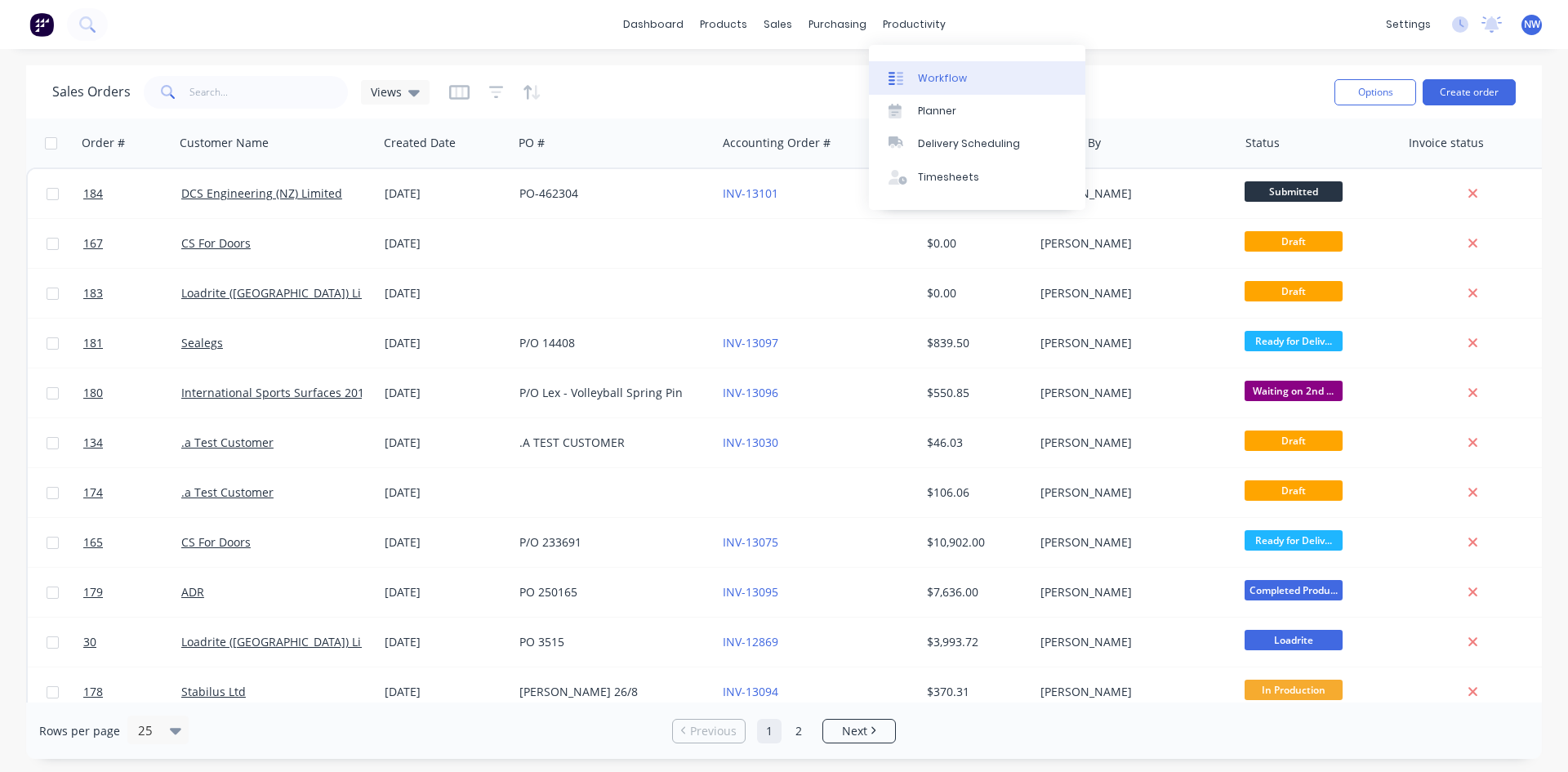
click at [948, 81] on div "Workflow" at bounding box center [941, 78] width 49 height 15
